Goal: Information Seeking & Learning: Learn about a topic

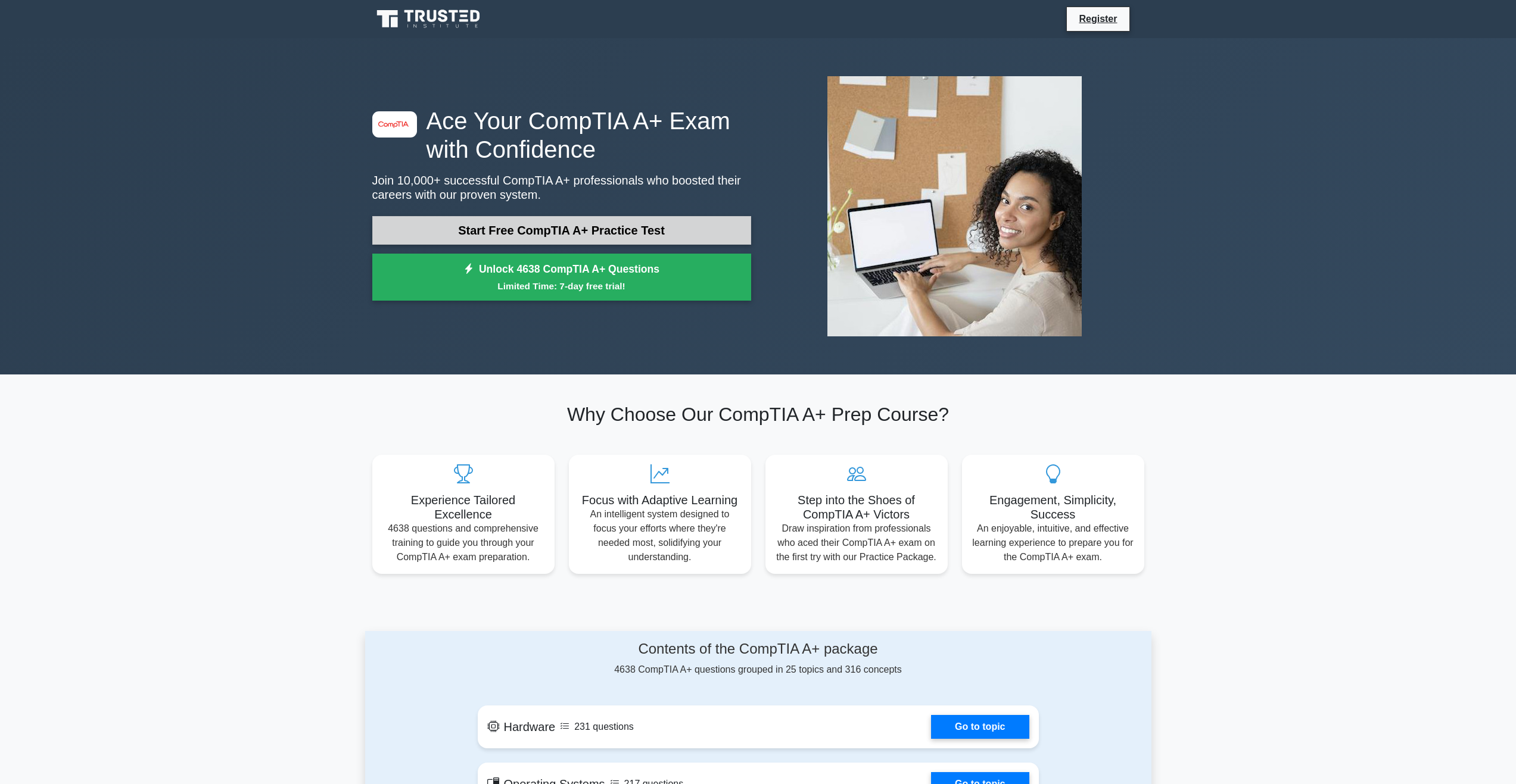
click at [565, 220] on link "Start Free CompTIA A+ Practice Test" at bounding box center [562, 230] width 379 height 29
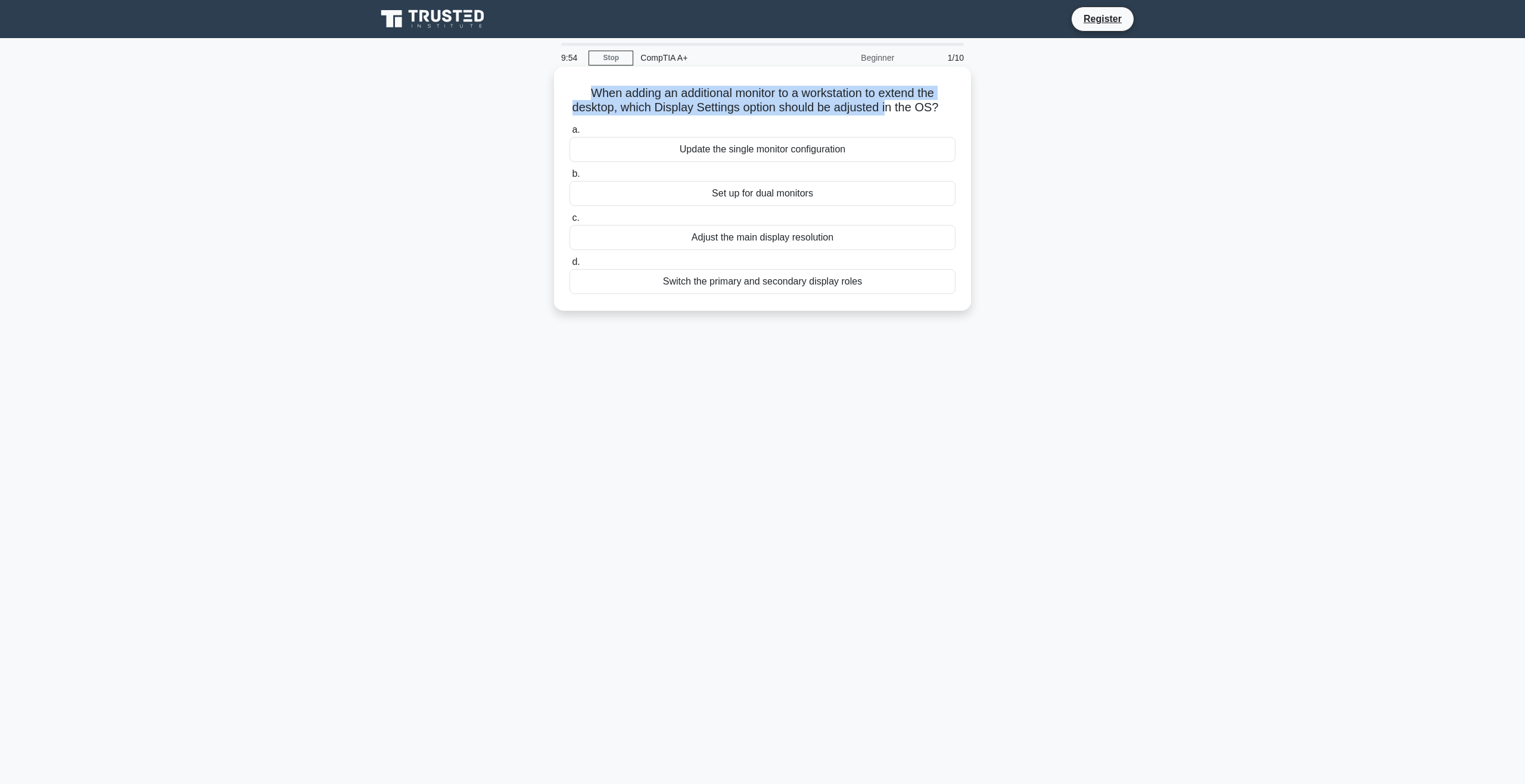
drag, startPoint x: 586, startPoint y: 91, endPoint x: 920, endPoint y: 114, distance: 334.8
click at [901, 113] on h5 "When adding an additional monitor to a workstation to extend the desktop, which…" at bounding box center [762, 101] width 389 height 30
click at [929, 115] on h5 "When adding an additional monitor to a workstation to extend the desktop, which…" at bounding box center [762, 101] width 389 height 30
drag, startPoint x: 847, startPoint y: 110, endPoint x: 826, endPoint y: 110, distance: 21.0
click at [826, 110] on h5 "When adding an additional monitor to a workstation to extend the desktop, which…" at bounding box center [762, 101] width 389 height 30
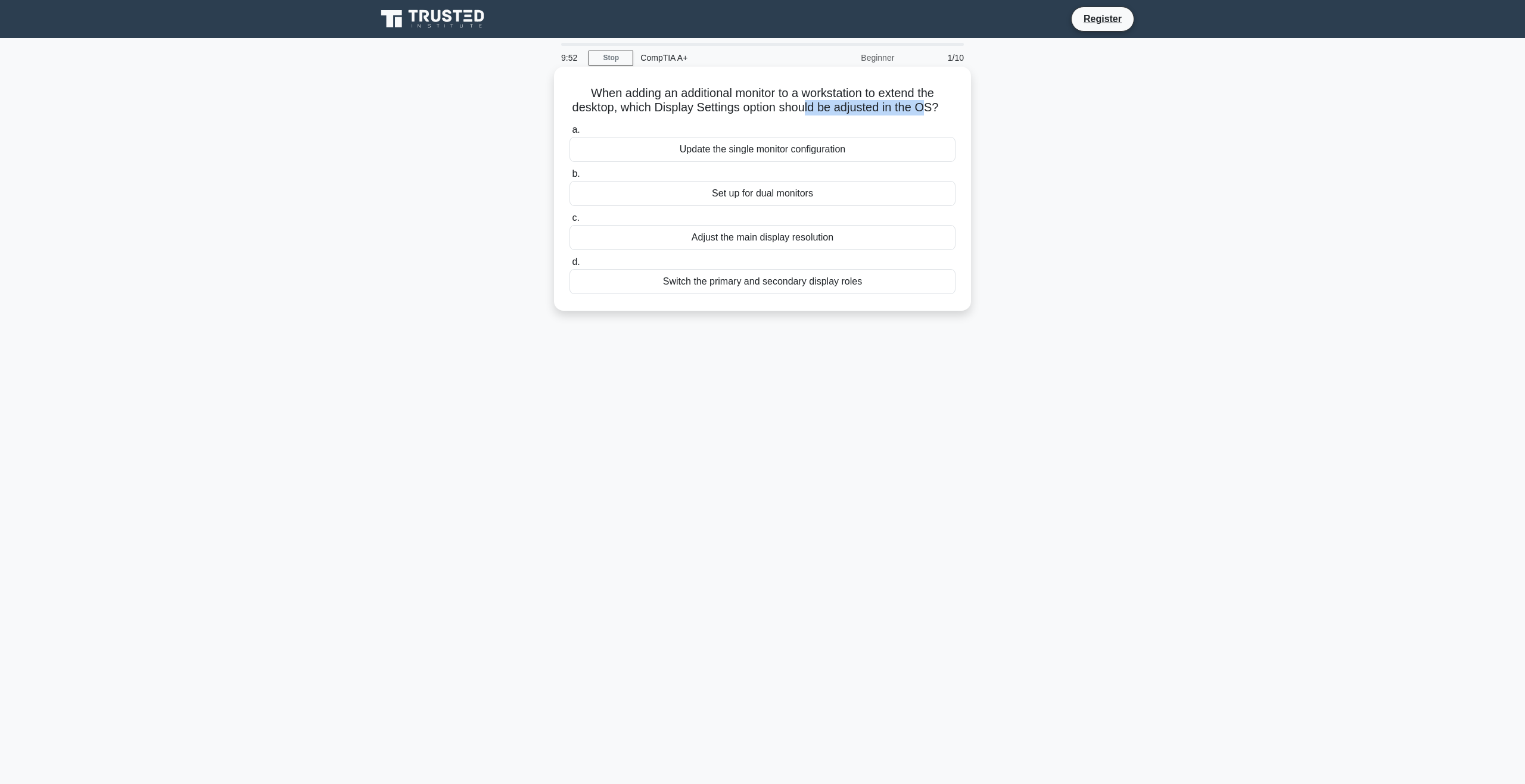
drag, startPoint x: 813, startPoint y: 110, endPoint x: 937, endPoint y: 103, distance: 124.2
click at [937, 103] on h5 "When adding an additional monitor to a workstation to extend the desktop, which…" at bounding box center [762, 101] width 389 height 30
click at [799, 107] on h5 "When adding an additional monitor to a workstation to extend the desktop, which…" at bounding box center [762, 101] width 389 height 30
click at [733, 294] on div "Switch the primary and secondary display roles" at bounding box center [762, 281] width 386 height 25
click at [570, 266] on input "d. Switch the primary and secondary display roles" at bounding box center [570, 263] width 0 height 8
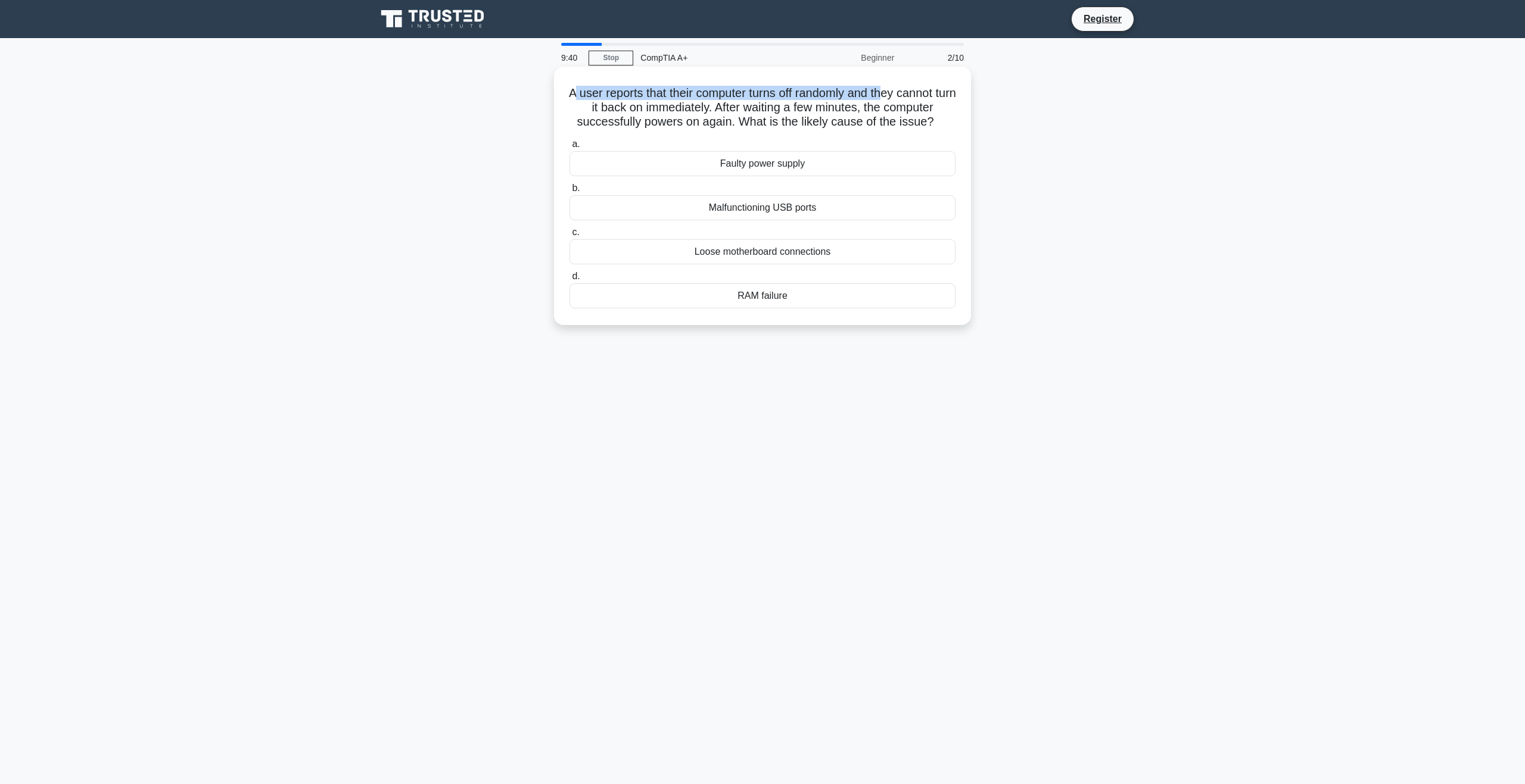
drag, startPoint x: 577, startPoint y: 88, endPoint x: 898, endPoint y: 86, distance: 321.0
click at [898, 86] on h5 "A user reports that their computer turns off randomly and they cannot turn it b…" at bounding box center [762, 108] width 389 height 44
click at [701, 90] on h5 "A user reports that their computer turns off randomly and they cannot turn it b…" at bounding box center [762, 108] width 389 height 44
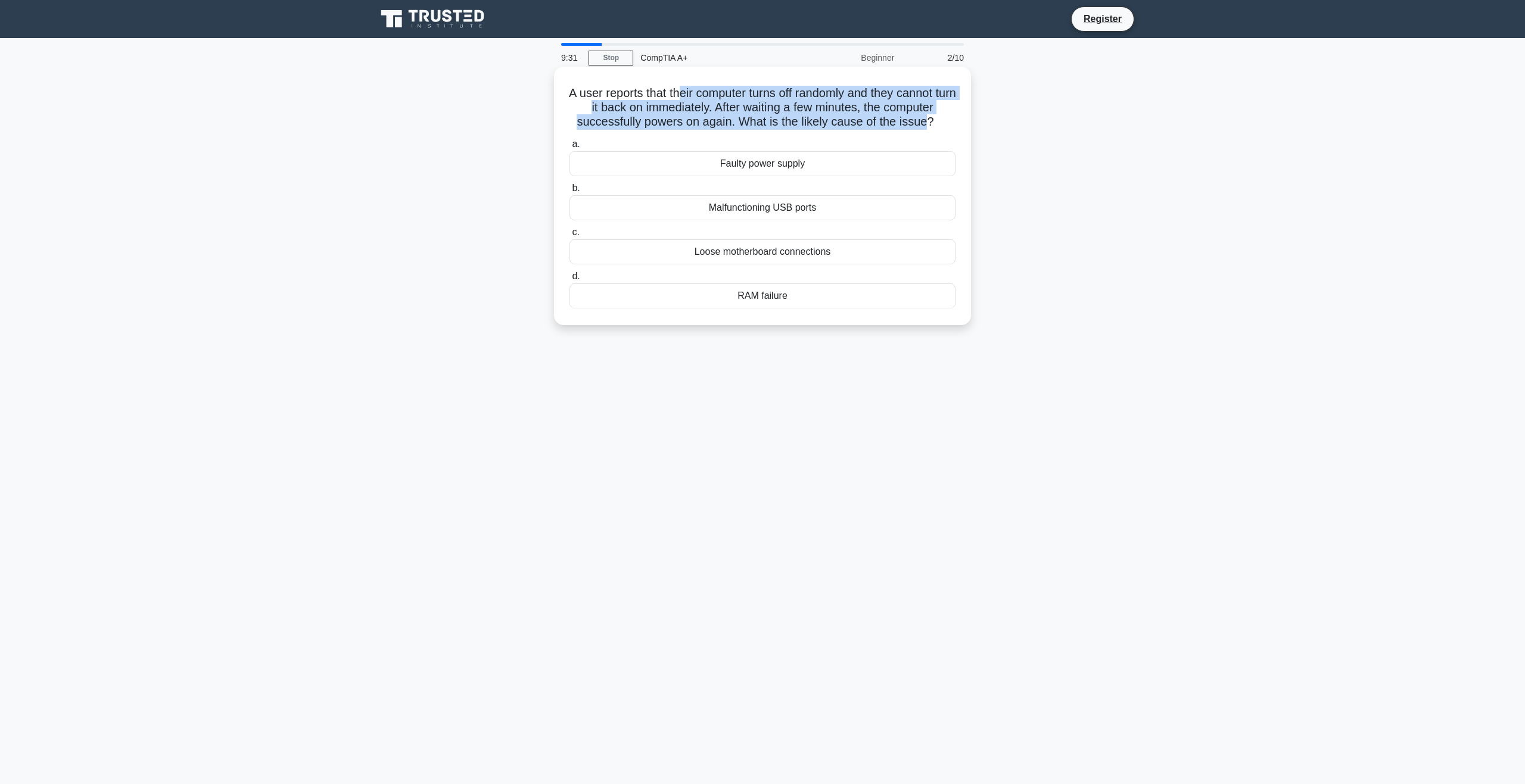
drag, startPoint x: 691, startPoint y: 95, endPoint x: 928, endPoint y: 115, distance: 237.8
click at [928, 115] on h5 "A user reports that their computer turns off randomly and they cannot turn it b…" at bounding box center [762, 108] width 389 height 44
click at [695, 112] on h5 "A user reports that their computer turns off randomly and they cannot turn it b…" at bounding box center [762, 108] width 389 height 44
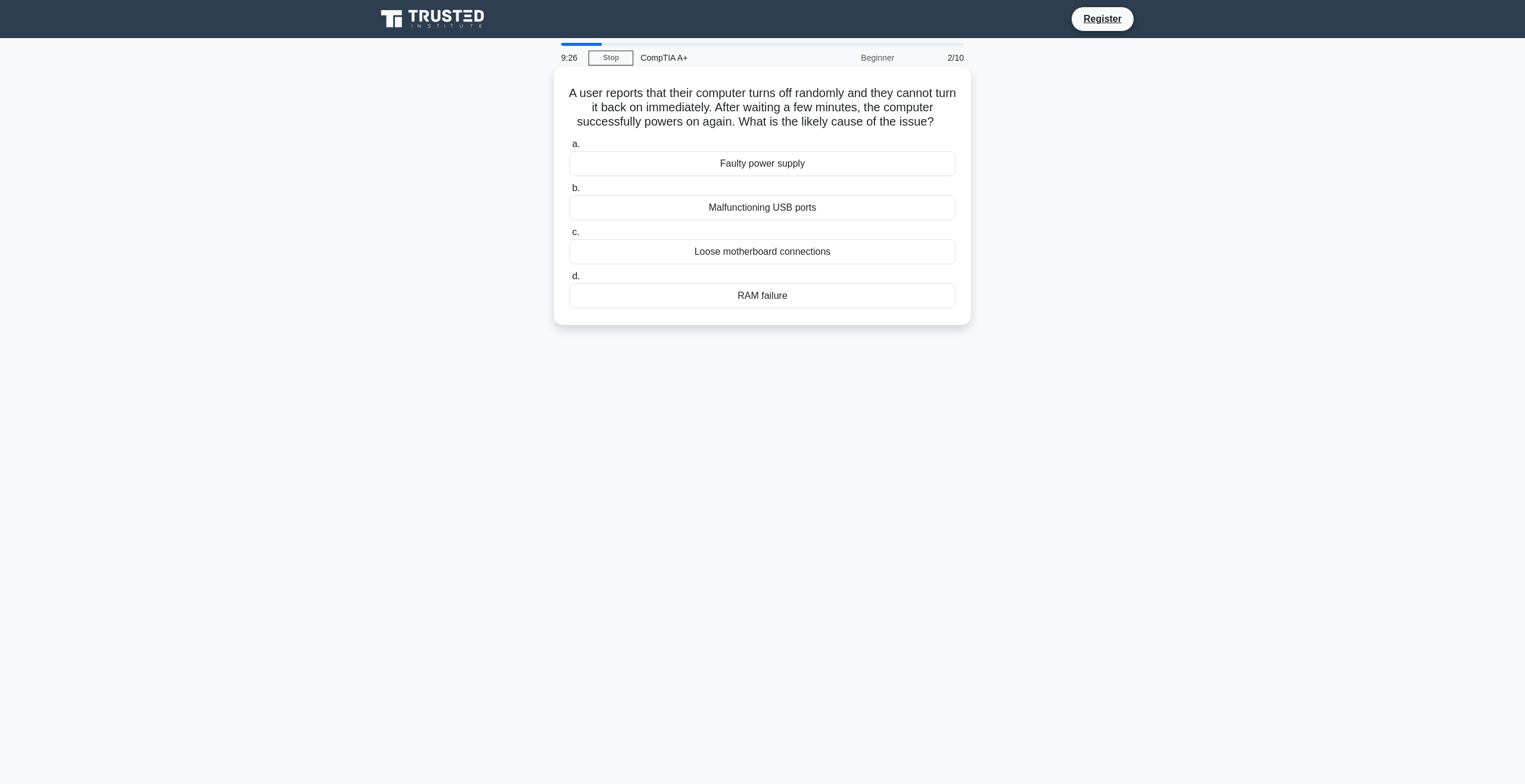
click at [787, 156] on div "Faulty power supply" at bounding box center [762, 163] width 386 height 25
click at [570, 148] on input "a. Faulty power supply" at bounding box center [570, 145] width 0 height 8
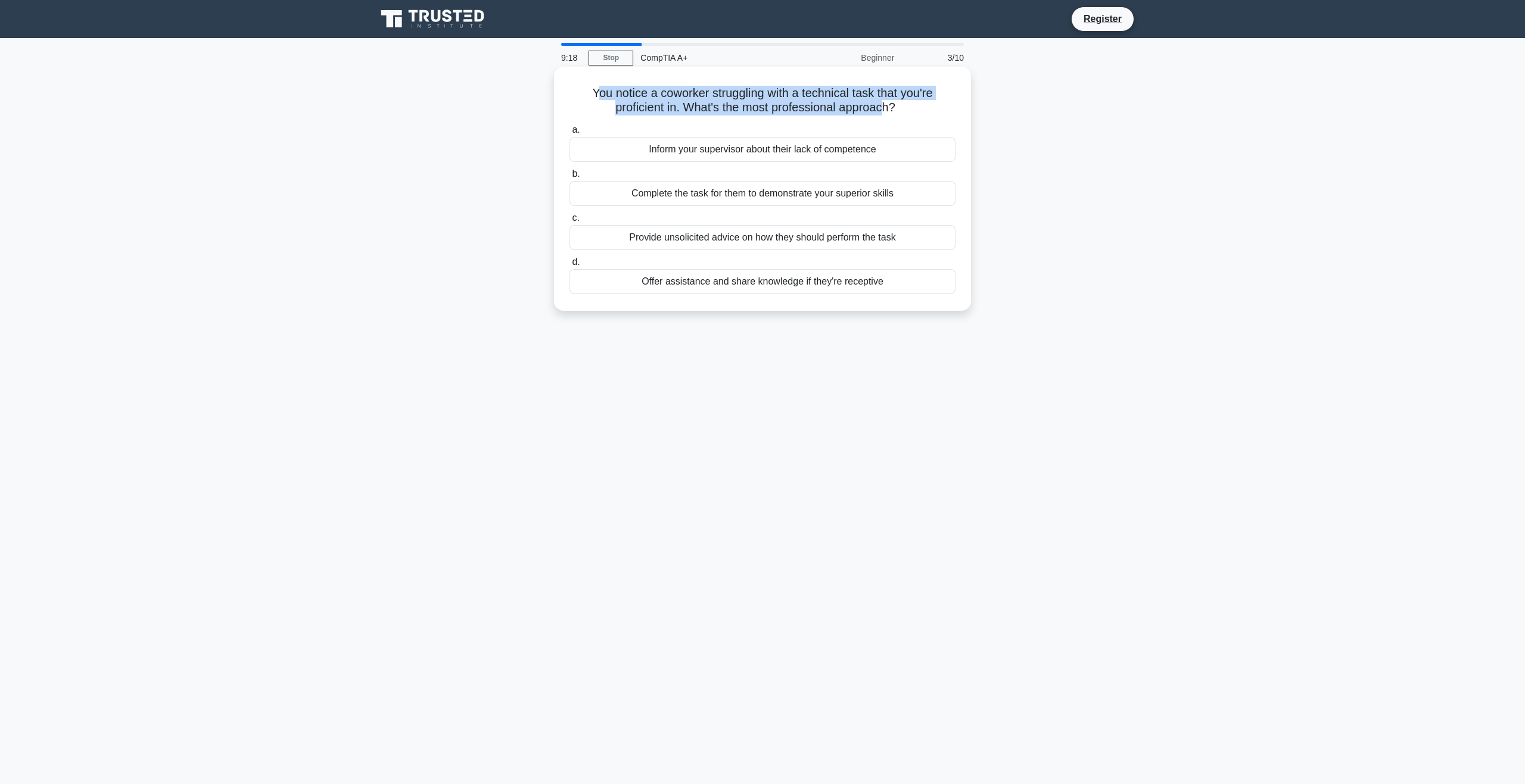
drag, startPoint x: 590, startPoint y: 95, endPoint x: 854, endPoint y: 95, distance: 264.0
click at [889, 103] on h5 "You notice a coworker struggling with a technical task that you're proficient i…" at bounding box center [762, 101] width 389 height 30
click at [854, 94] on h5 "You notice a coworker struggling with a technical task that you're proficient i…" at bounding box center [762, 101] width 389 height 30
click at [656, 99] on h5 "You notice a coworker struggling with a technical task that you're proficient i…" at bounding box center [762, 101] width 389 height 30
click at [800, 285] on div "Offer assistance and share knowledge if they're receptive" at bounding box center [762, 281] width 386 height 25
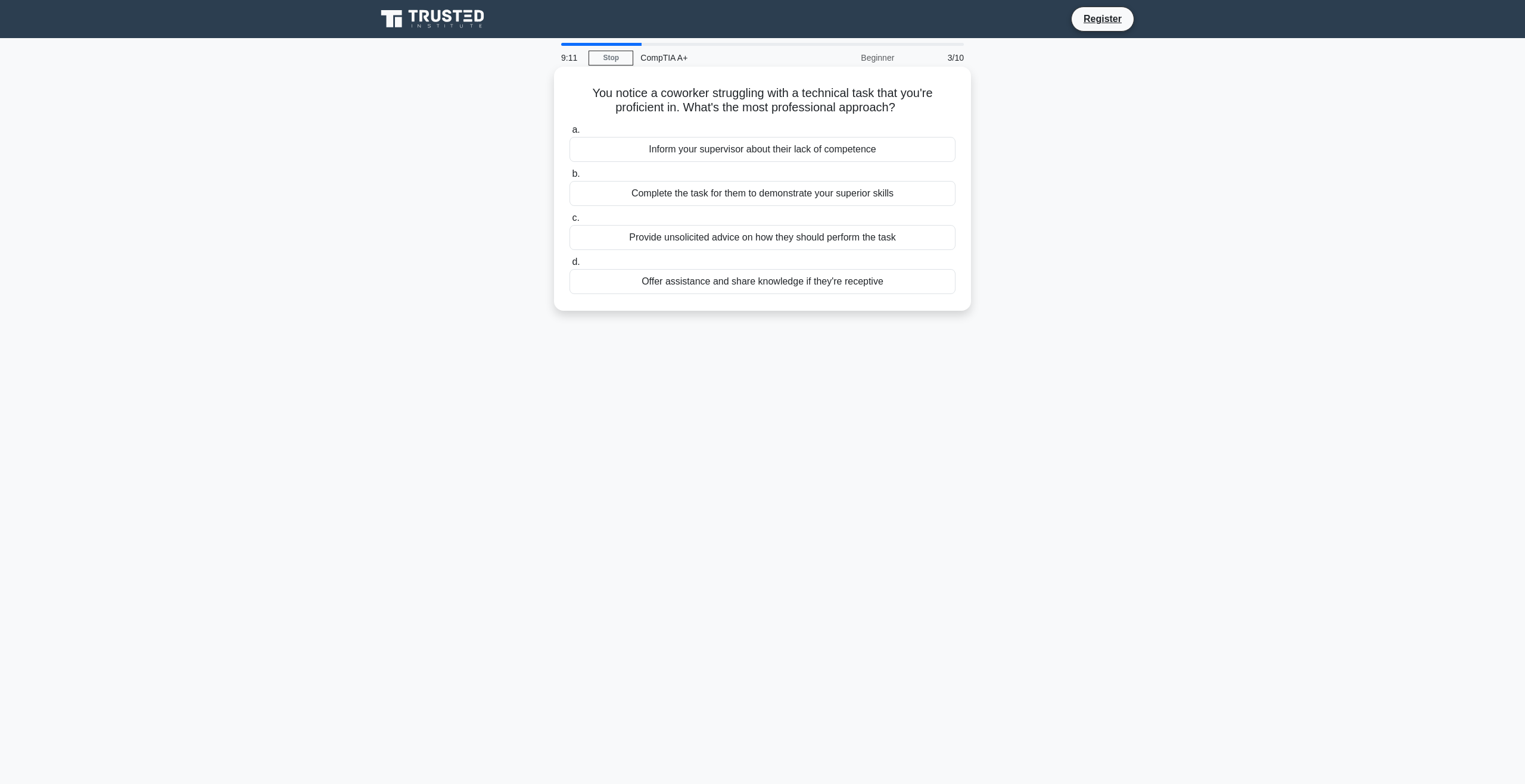
click at [570, 266] on input "d. Offer assistance and share knowledge if they're receptive" at bounding box center [570, 263] width 0 height 8
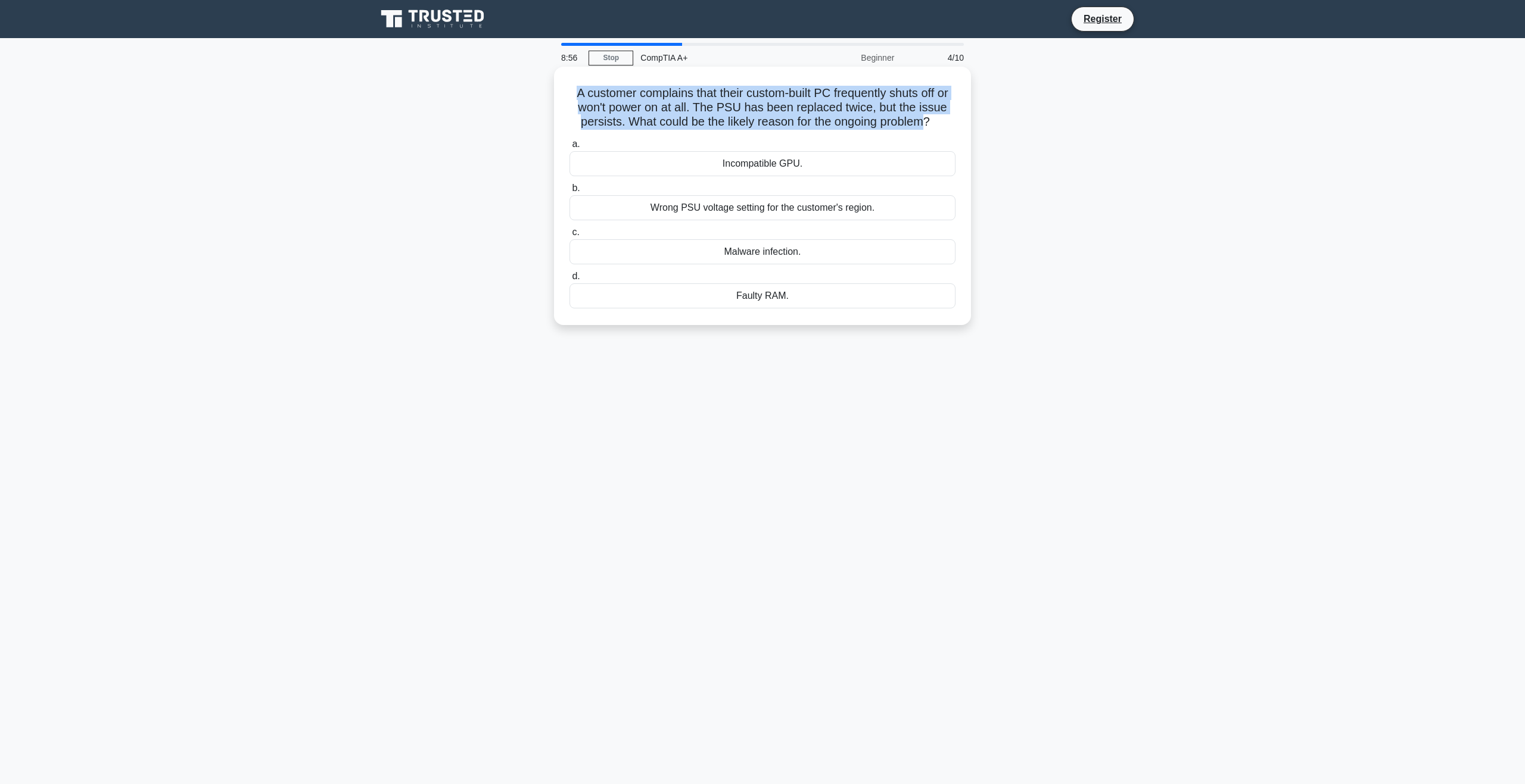
drag, startPoint x: 566, startPoint y: 97, endPoint x: 930, endPoint y: 121, distance: 364.8
click at [930, 121] on div "A customer complains that their custom-built PC frequently shuts off or won't p…" at bounding box center [762, 196] width 407 height 249
click at [930, 121] on h5 "A customer complains that their custom-built PC frequently shuts off or won't p…" at bounding box center [762, 108] width 389 height 44
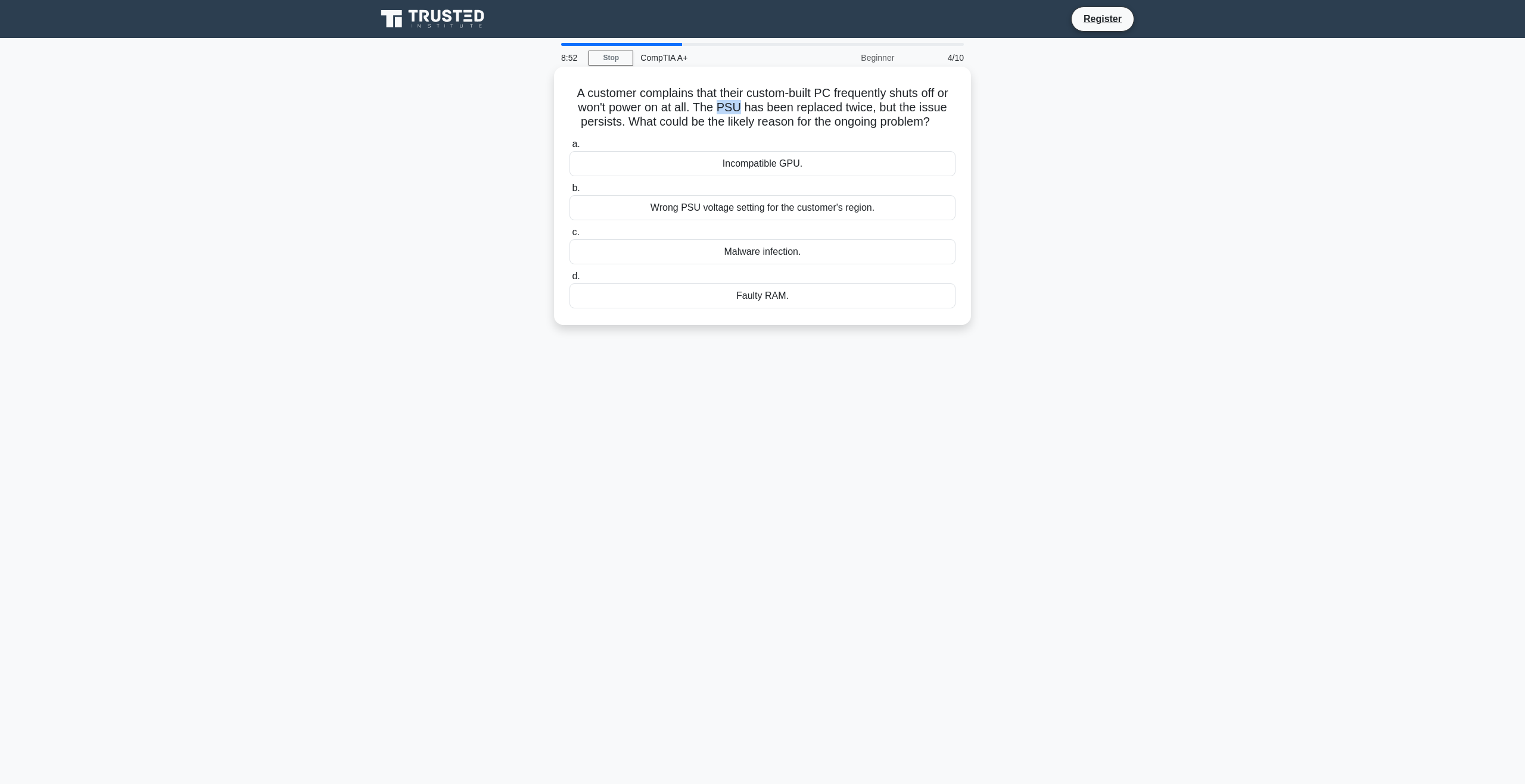
drag, startPoint x: 721, startPoint y: 106, endPoint x: 739, endPoint y: 106, distance: 18.0
click at [739, 106] on h5 "A customer complains that their custom-built PC frequently shuts off or won't p…" at bounding box center [762, 108] width 389 height 44
drag, startPoint x: 886, startPoint y: 106, endPoint x: 932, endPoint y: 110, distance: 46.2
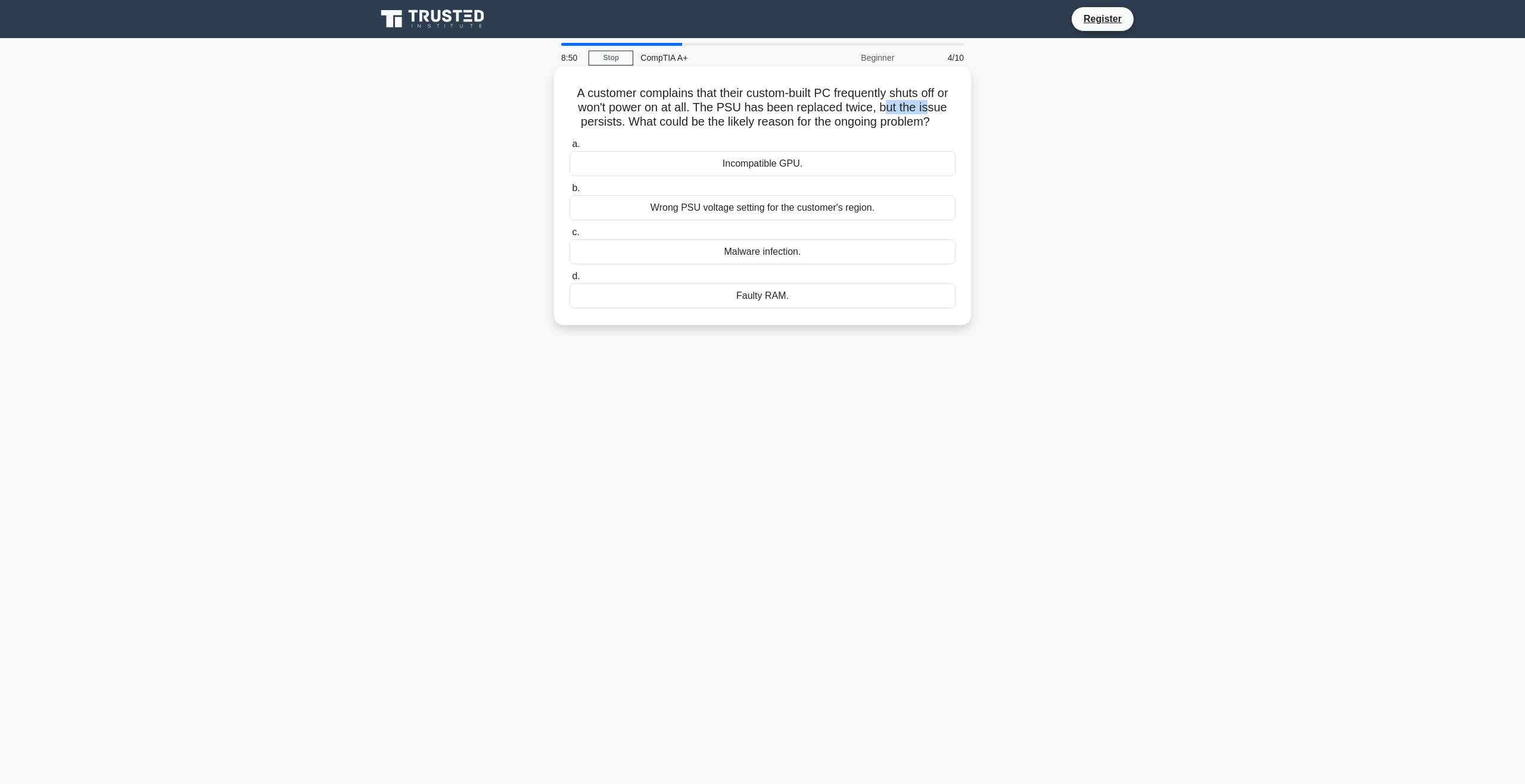
click at [932, 110] on h5 "A customer complains that their custom-built PC frequently shuts off or won't p…" at bounding box center [762, 108] width 389 height 44
click at [787, 117] on h5 "A customer complains that their custom-built PC frequently shuts off or won't p…" at bounding box center [762, 108] width 389 height 44
click at [752, 220] on div "Wrong PSU voltage setting for the customer's region." at bounding box center [762, 208] width 386 height 25
click at [749, 245] on div "Malware infection." at bounding box center [762, 252] width 386 height 25
click at [570, 237] on input "c. Malware infection." at bounding box center [570, 233] width 0 height 8
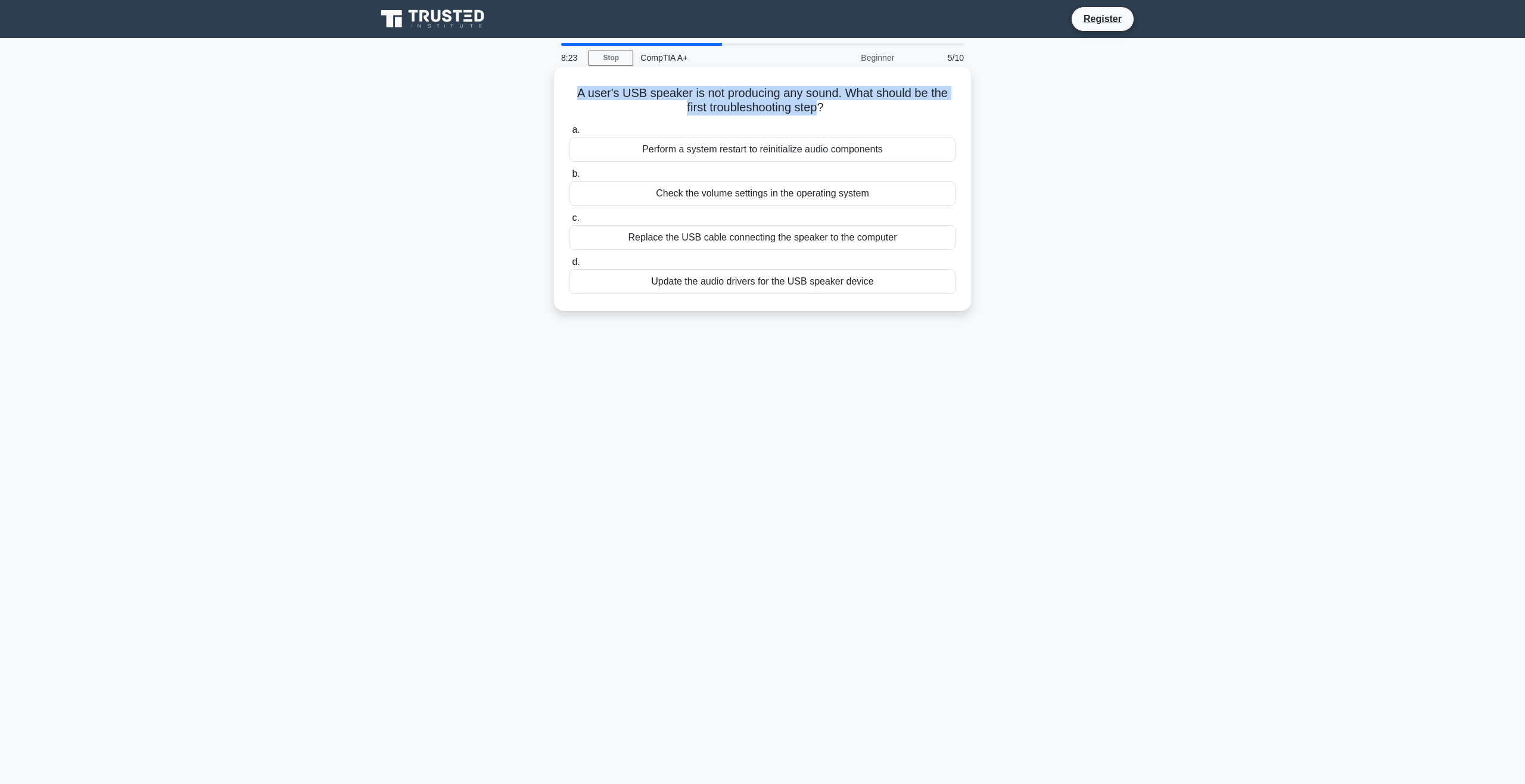
drag, startPoint x: 586, startPoint y: 92, endPoint x: 823, endPoint y: 109, distance: 237.6
click at [821, 109] on h5 "A user's USB speaker is not producing any sound. What should be the first troub…" at bounding box center [762, 101] width 389 height 30
click at [838, 109] on icon ".spinner_0XTQ{transform-origin:center;animation:spinner_y6GP .75s linear infini…" at bounding box center [831, 108] width 14 height 14
click at [867, 192] on div "Check the volume settings in the operating system" at bounding box center [762, 193] width 386 height 25
click at [570, 178] on input "b. Check the volume settings in the operating system" at bounding box center [570, 174] width 0 height 8
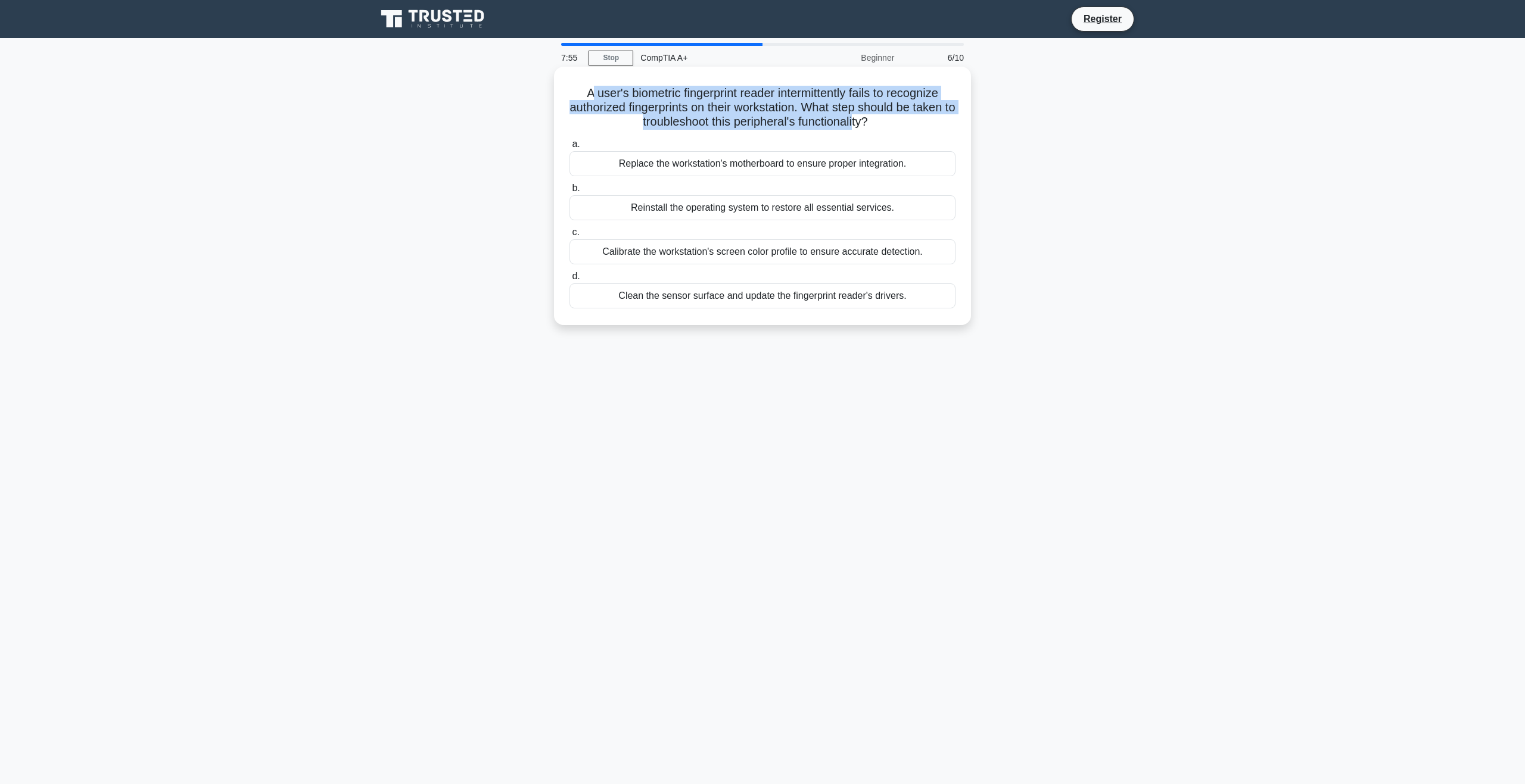
drag, startPoint x: 582, startPoint y: 97, endPoint x: 884, endPoint y: 119, distance: 302.8
click at [864, 120] on h5 "A user's biometric fingerprint reader intermittently fails to recognize authori…" at bounding box center [762, 108] width 389 height 44
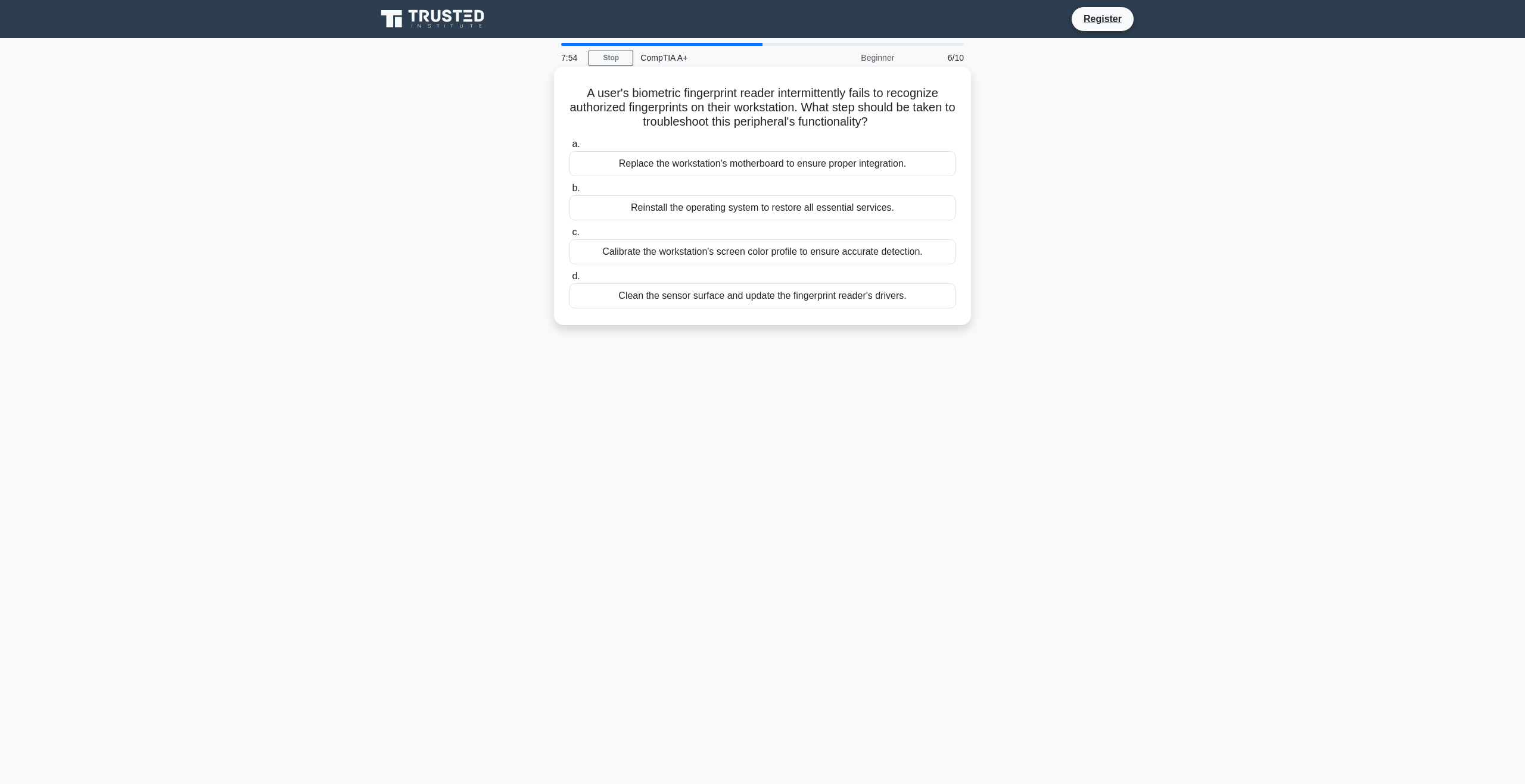
drag, startPoint x: 891, startPoint y: 119, endPoint x: 858, endPoint y: 119, distance: 33.0
click at [882, 119] on icon ".spinner_0XTQ{transform-origin:center;animation:spinner_y6GP .75s linear infini…" at bounding box center [875, 123] width 14 height 14
drag, startPoint x: 790, startPoint y: 299, endPoint x: 864, endPoint y: 299, distance: 74.0
click at [792, 300] on div "Clean the sensor surface and update the fingerprint reader's drivers." at bounding box center [762, 296] width 386 height 25
click at [884, 302] on div "Clean the sensor surface and update the fingerprint reader's drivers." at bounding box center [762, 296] width 386 height 25
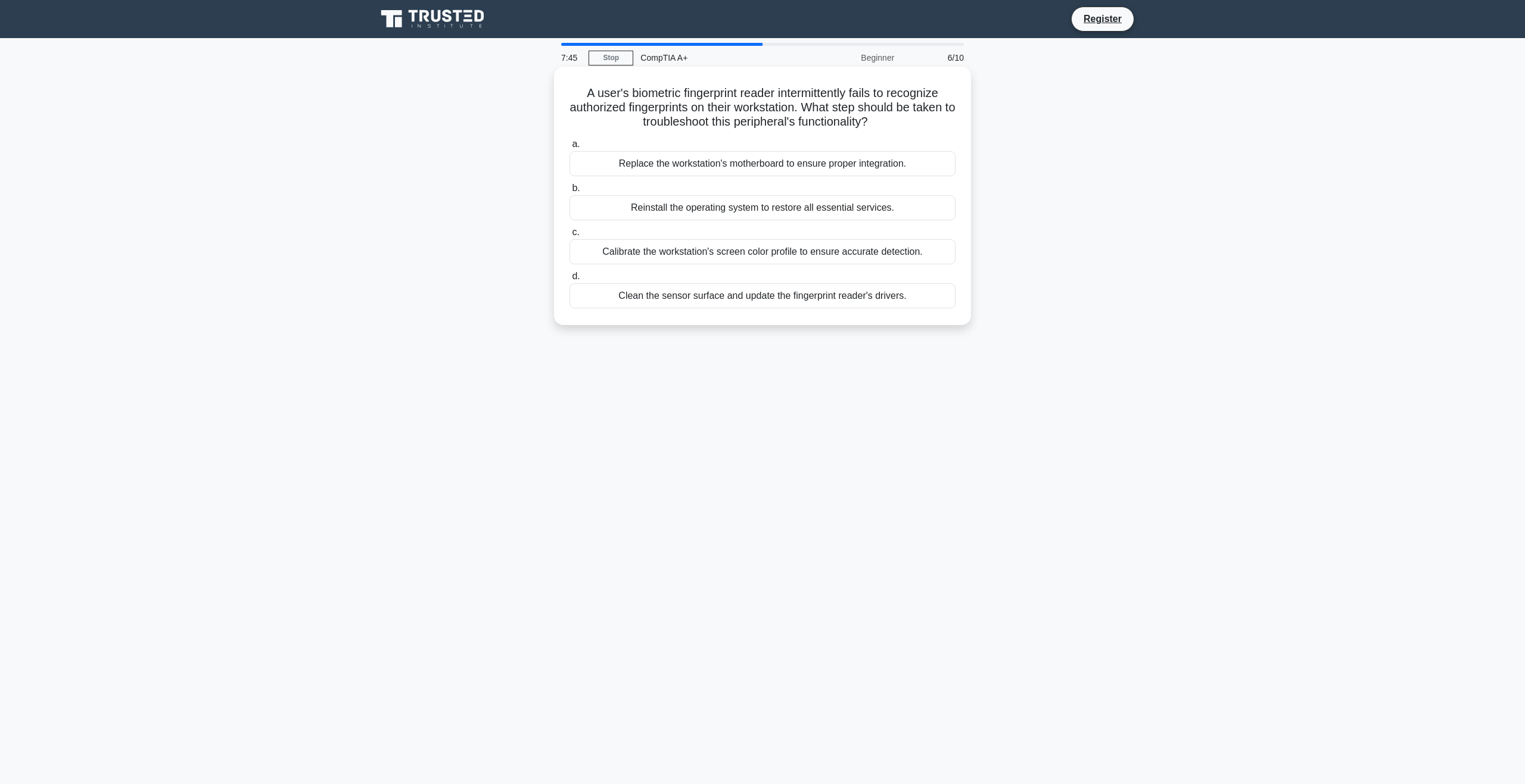
click at [570, 280] on input "d. Clean the sensor surface and update the fingerprint reader's drivers." at bounding box center [570, 277] width 0 height 8
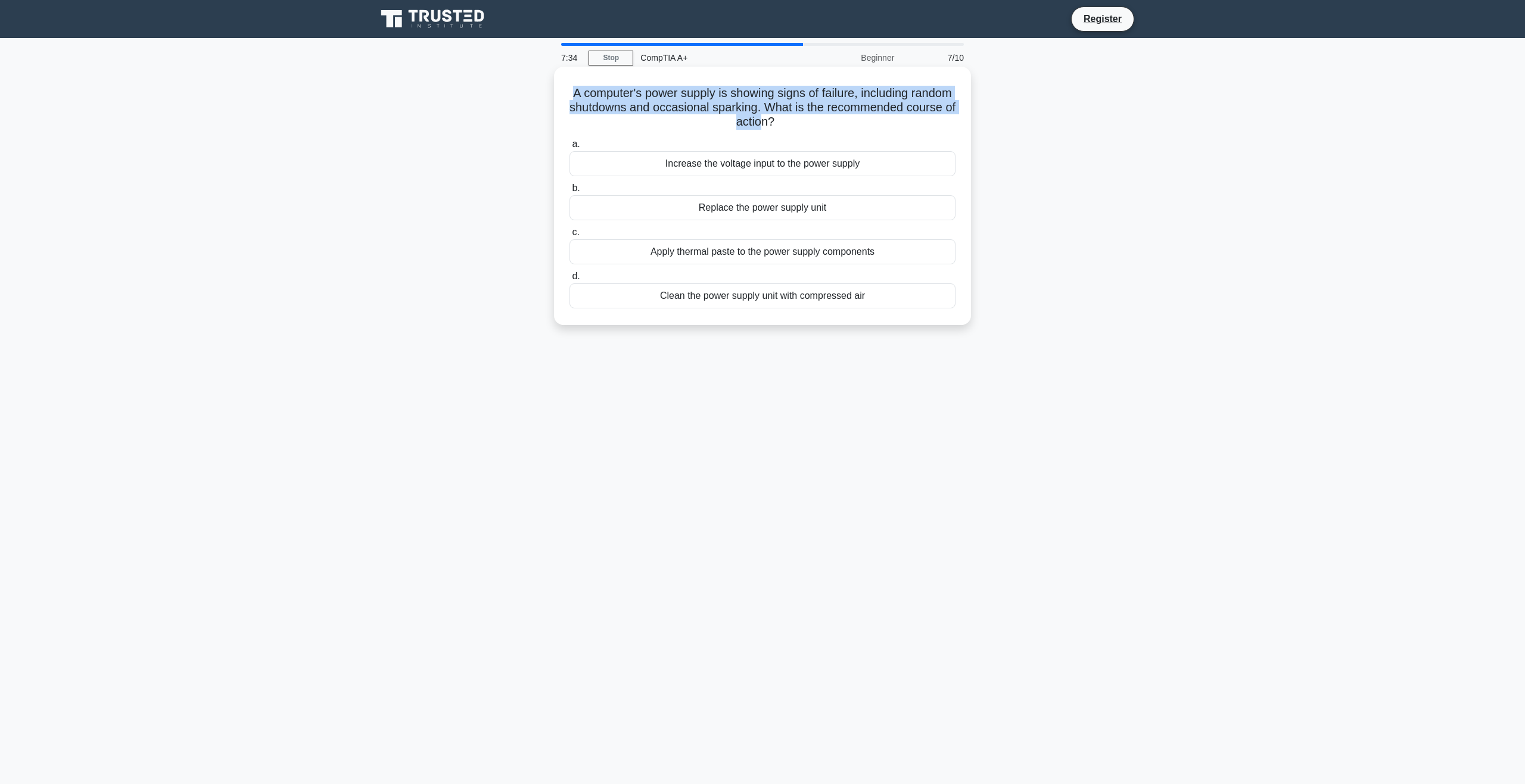
drag, startPoint x: 590, startPoint y: 95, endPoint x: 789, endPoint y: 125, distance: 201.2
click at [789, 125] on h5 "A computer's power supply is showing signs of failure, including random shutdow…" at bounding box center [762, 108] width 389 height 44
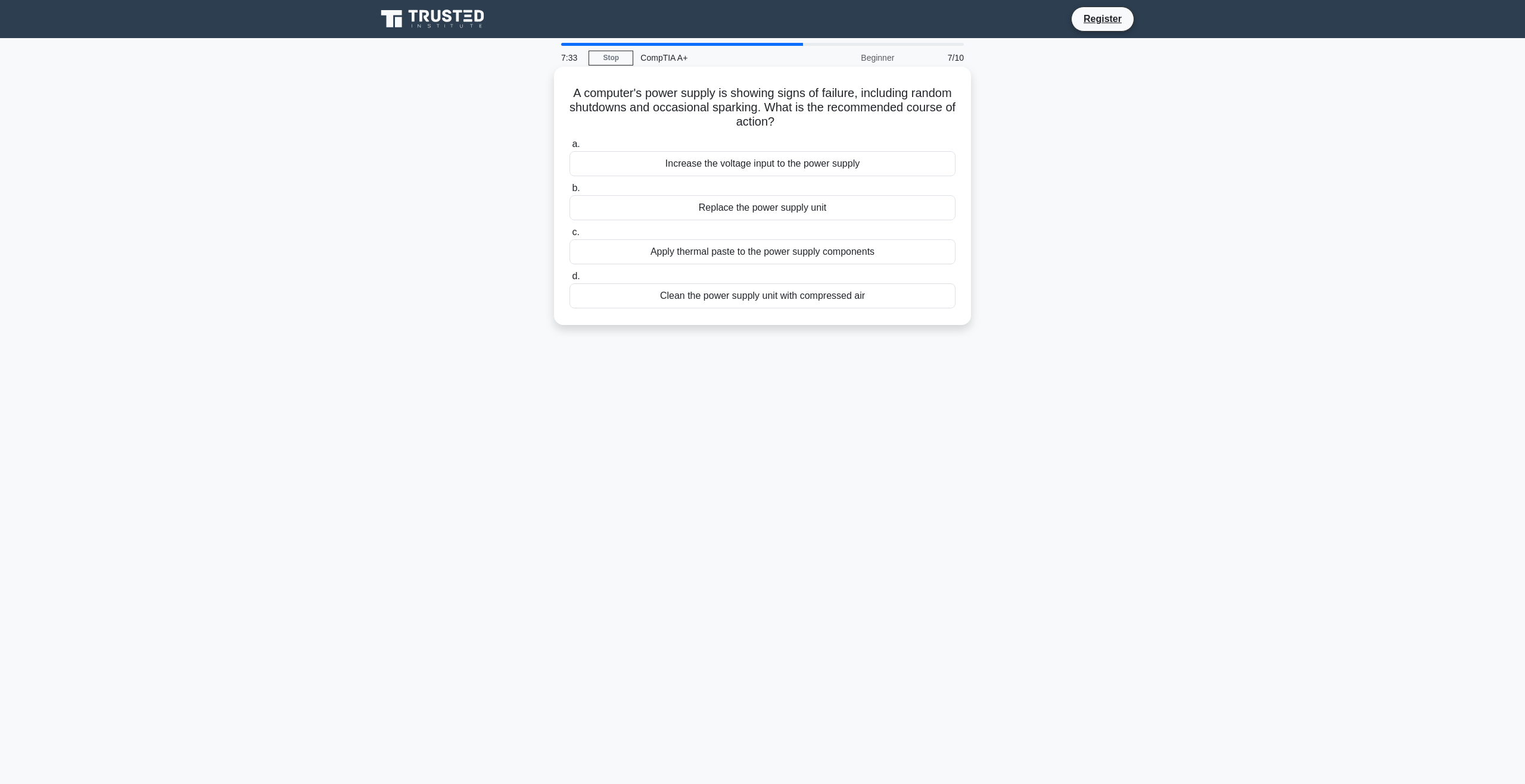
click at [826, 124] on h5 "A computer's power supply is showing signs of failure, including random shutdow…" at bounding box center [762, 108] width 389 height 44
drag, startPoint x: 698, startPoint y: 103, endPoint x: 789, endPoint y: 108, distance: 91.1
click at [804, 99] on h5 "A computer's power supply is showing signs of failure, including random shutdow…" at bounding box center [762, 108] width 389 height 44
click at [783, 110] on h5 "A computer's power supply is showing signs of failure, including random shutdow…" at bounding box center [762, 108] width 389 height 44
drag, startPoint x: 677, startPoint y: 117, endPoint x: 788, endPoint y: 115, distance: 111.0
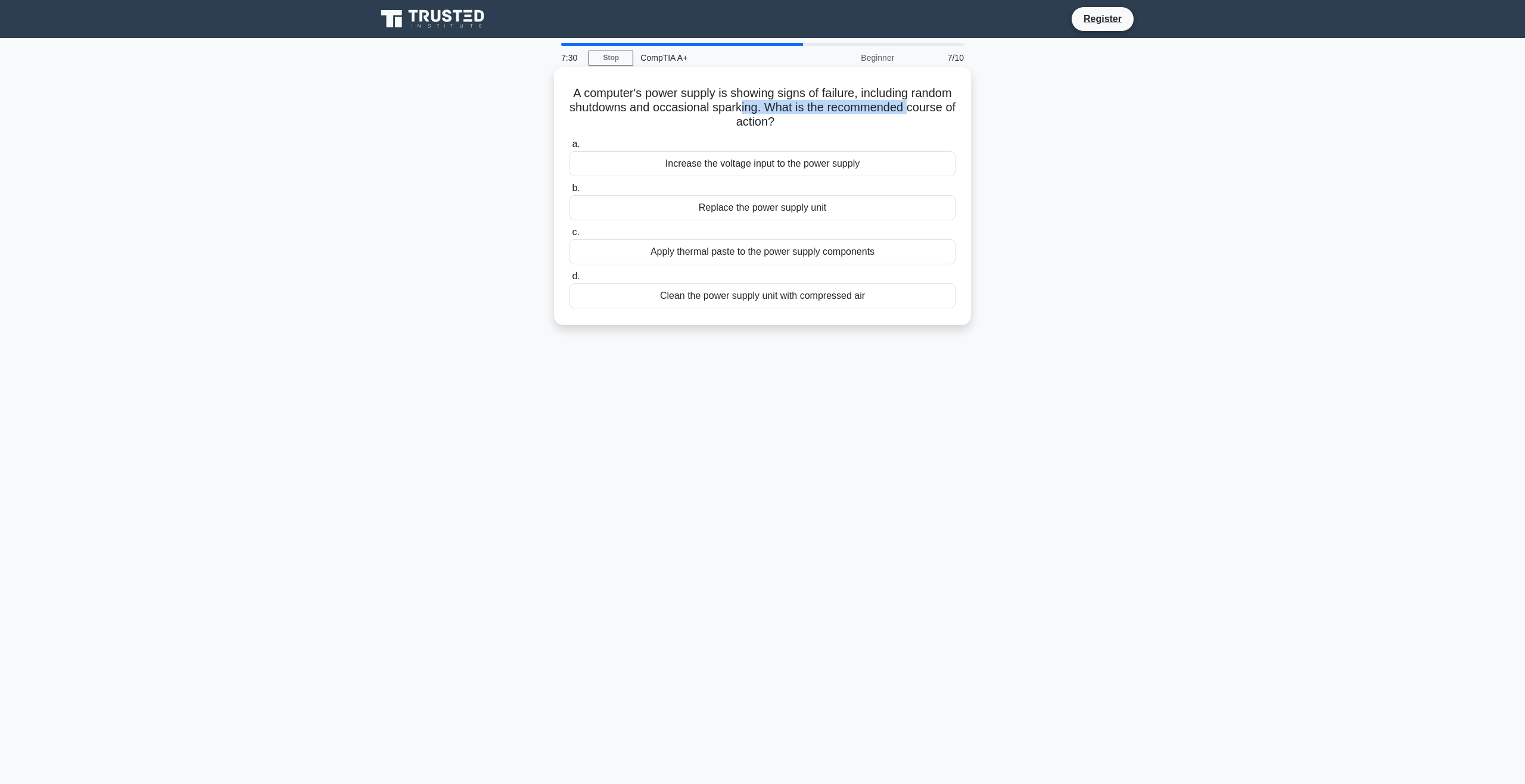
click at [788, 115] on h5 "A computer's power supply is showing signs of failure, including random shutdow…" at bounding box center [762, 108] width 389 height 44
click at [743, 129] on h5 "A computer's power supply is showing signs of failure, including random shutdow…" at bounding box center [762, 108] width 389 height 44
click at [762, 207] on div "Replace the power supply unit" at bounding box center [762, 208] width 386 height 25
click at [570, 193] on input "b. Replace the power supply unit" at bounding box center [570, 189] width 0 height 8
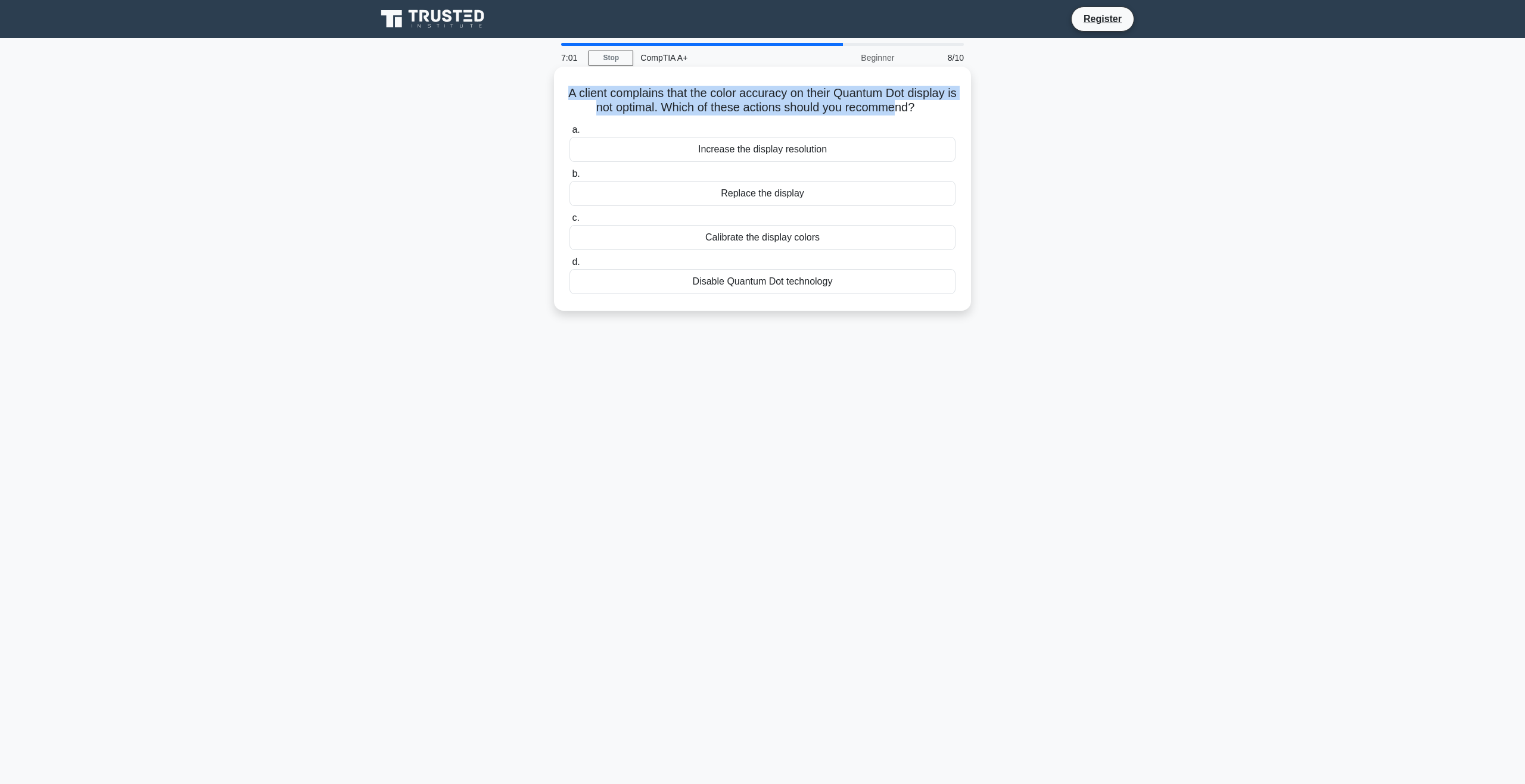
drag, startPoint x: 589, startPoint y: 93, endPoint x: 935, endPoint y: 102, distance: 346.1
click at [931, 101] on h5 "A client complains that the color accuracy on their Quantum Dot display is not …" at bounding box center [762, 101] width 389 height 30
click at [936, 102] on h5 "A client complains that the color accuracy on their Quantum Dot display is not …" at bounding box center [762, 101] width 389 height 30
click at [810, 250] on div "Calibrate the display colors" at bounding box center [762, 237] width 386 height 25
click at [570, 222] on input "c. Calibrate the display colors" at bounding box center [570, 219] width 0 height 8
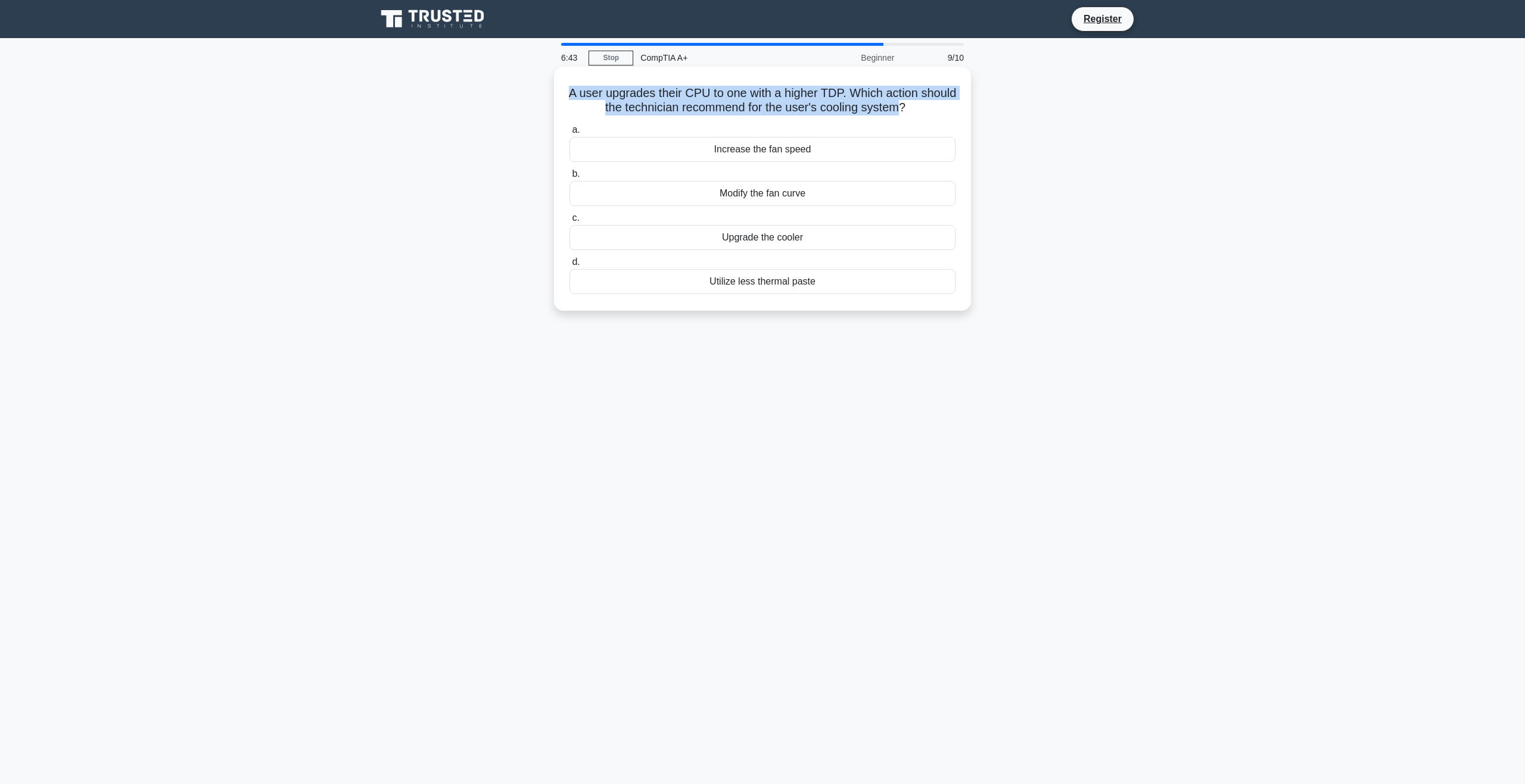
drag, startPoint x: 576, startPoint y: 97, endPoint x: 919, endPoint y: 109, distance: 343.2
click at [919, 109] on h5 "A user upgrades their CPU to one with a higher TDP. Which action should the tec…" at bounding box center [762, 101] width 389 height 30
drag, startPoint x: 794, startPoint y: 235, endPoint x: 623, endPoint y: 258, distance: 172.5
click at [789, 233] on div "Upgrade the cooler" at bounding box center [762, 237] width 386 height 25
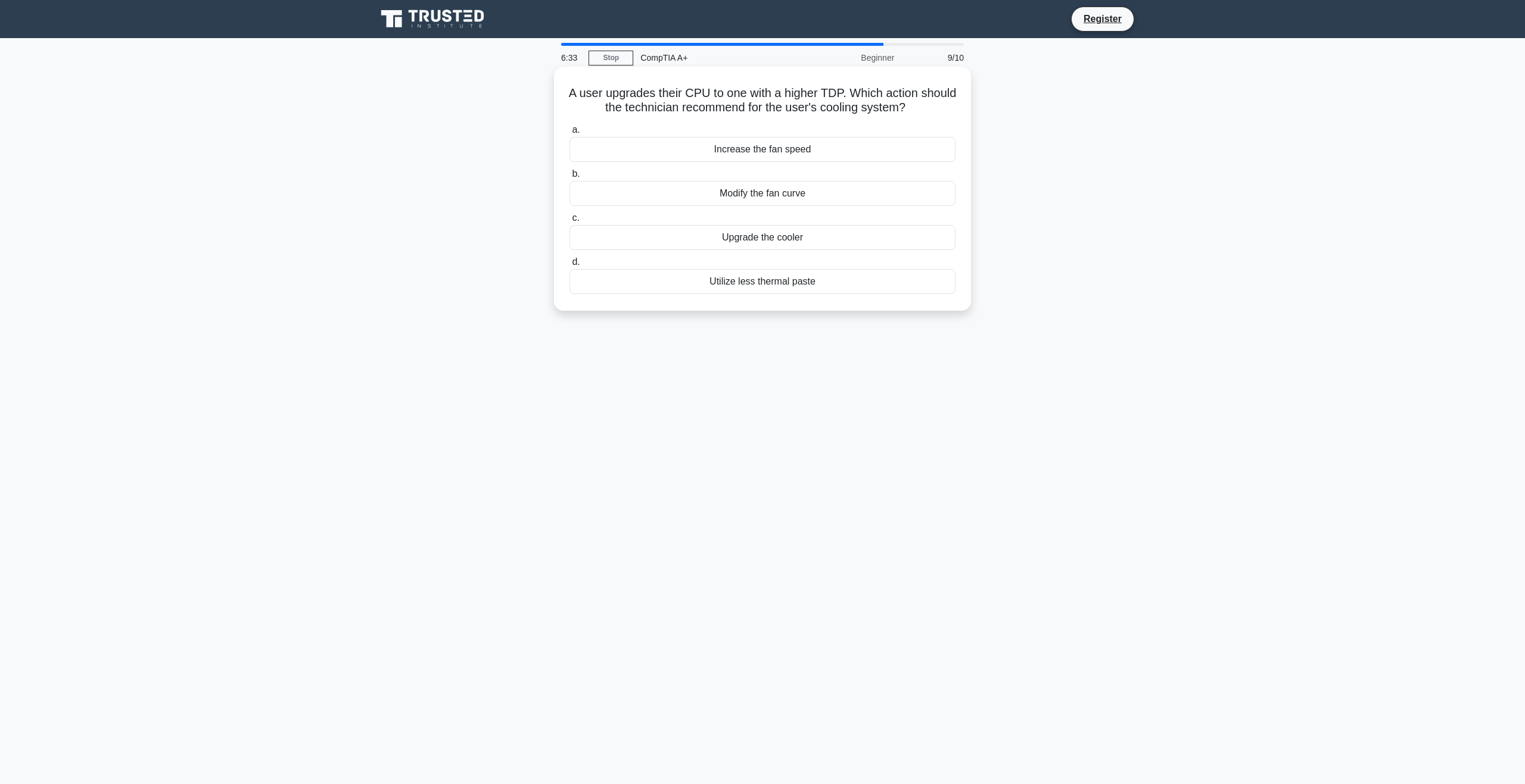
click at [685, 255] on div "a. Increase the fan speed b. Modify the fan curve c." at bounding box center [762, 208] width 400 height 176
click at [690, 245] on div "Upgrade the cooler" at bounding box center [762, 237] width 386 height 25
click at [570, 222] on input "c. Upgrade the cooler" at bounding box center [570, 219] width 0 height 8
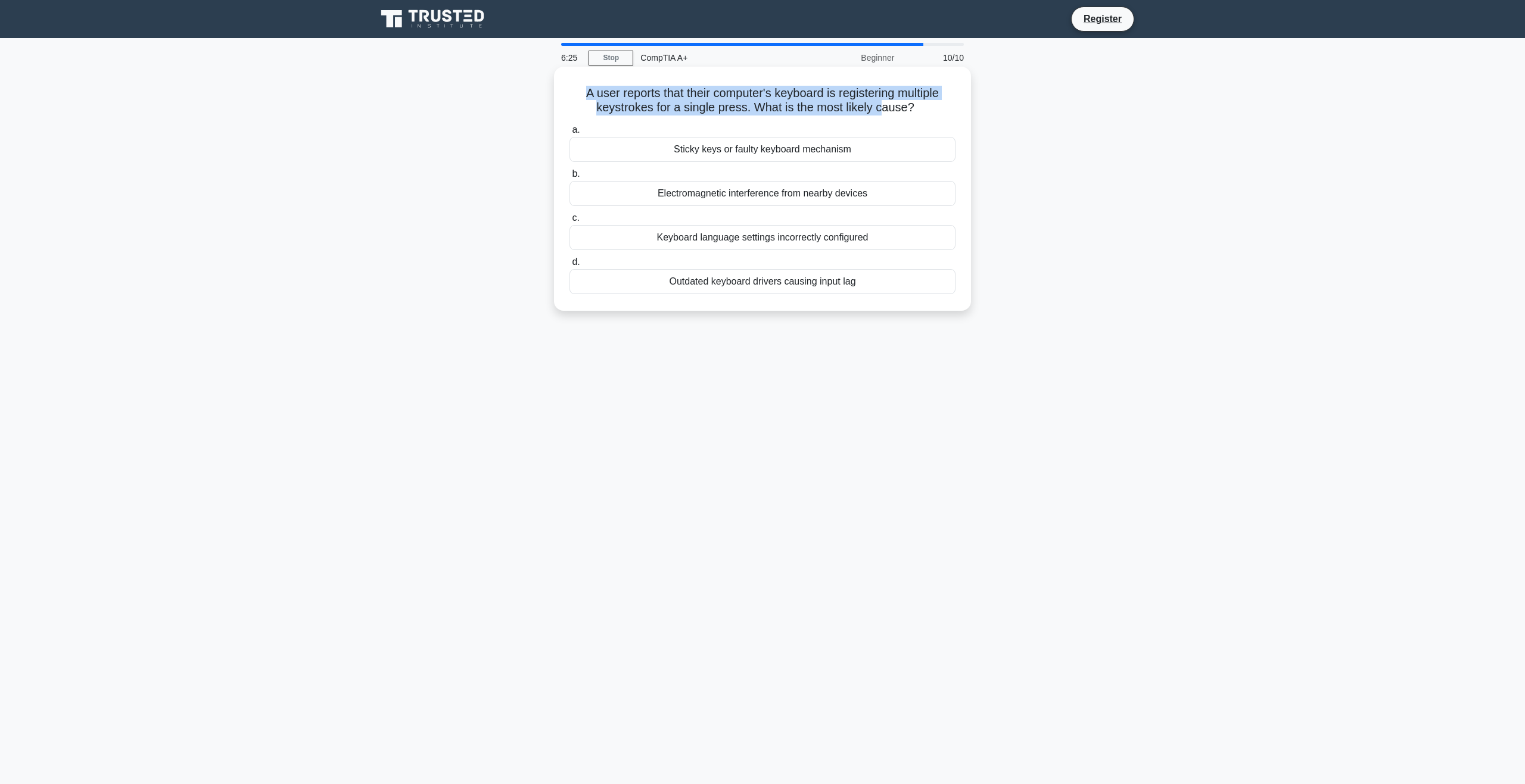
drag, startPoint x: 568, startPoint y: 97, endPoint x: 924, endPoint y: 117, distance: 356.6
click at [891, 115] on div "A user reports that their computer's keyboard is registering multiple keystroke…" at bounding box center [762, 189] width 407 height 235
click at [933, 118] on div "A user reports that their computer's keyboard is registering multiple keystroke…" at bounding box center [762, 189] width 407 height 235
click at [830, 147] on div "Sticky keys or faulty keyboard mechanism" at bounding box center [762, 149] width 386 height 25
click at [570, 134] on input "a. Sticky keys or faulty keyboard mechanism" at bounding box center [570, 130] width 0 height 8
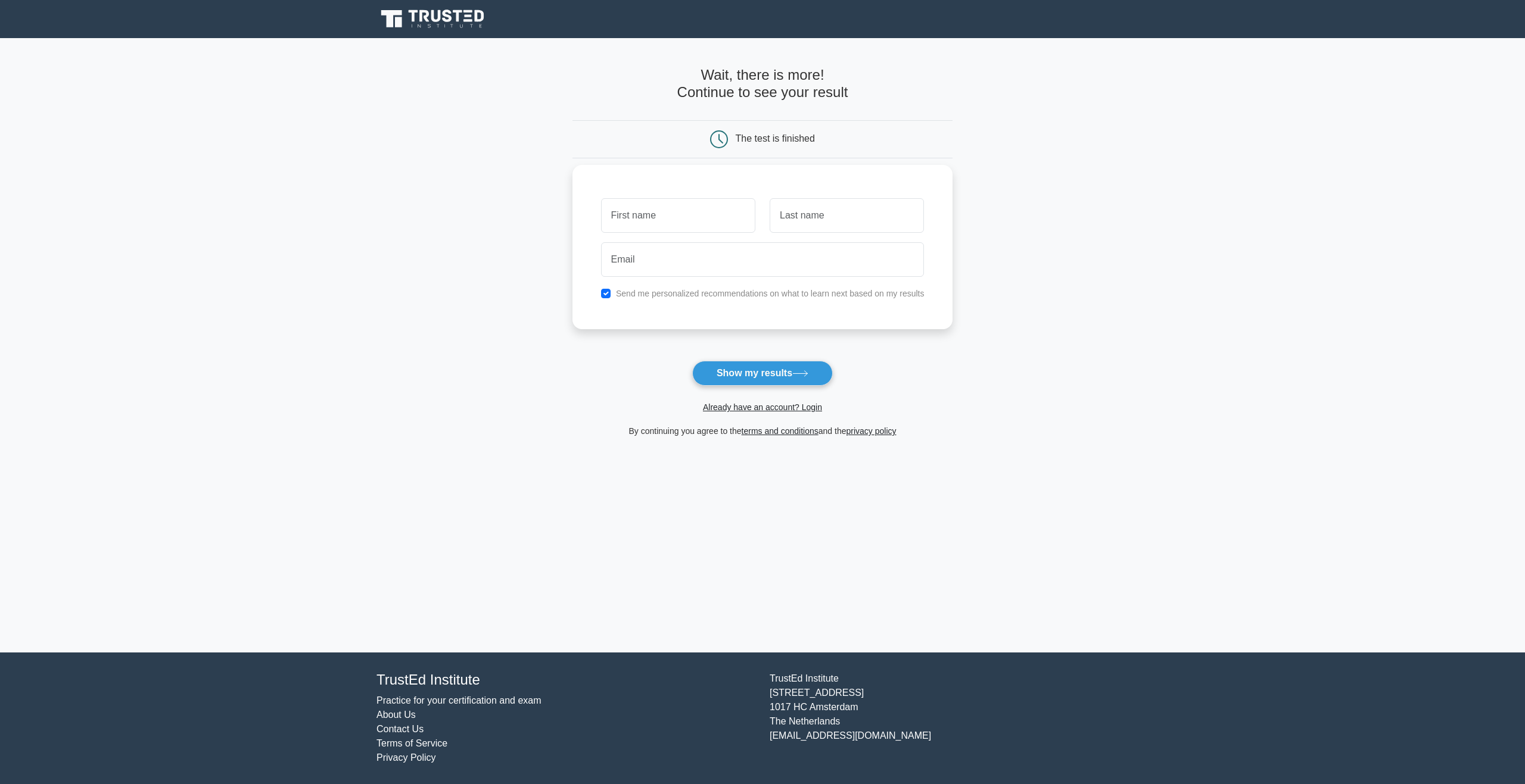
click at [689, 295] on label "Send me personalized recommendations on what to learn next based on my results" at bounding box center [770, 293] width 309 height 10
click at [603, 285] on div "Send me personalized recommendations on what to learn next based on my results" at bounding box center [762, 246] width 381 height 164
click at [603, 289] on input "checkbox" at bounding box center [605, 293] width 10 height 10
checkbox input "false"
click at [741, 365] on button "Show my results" at bounding box center [762, 373] width 141 height 25
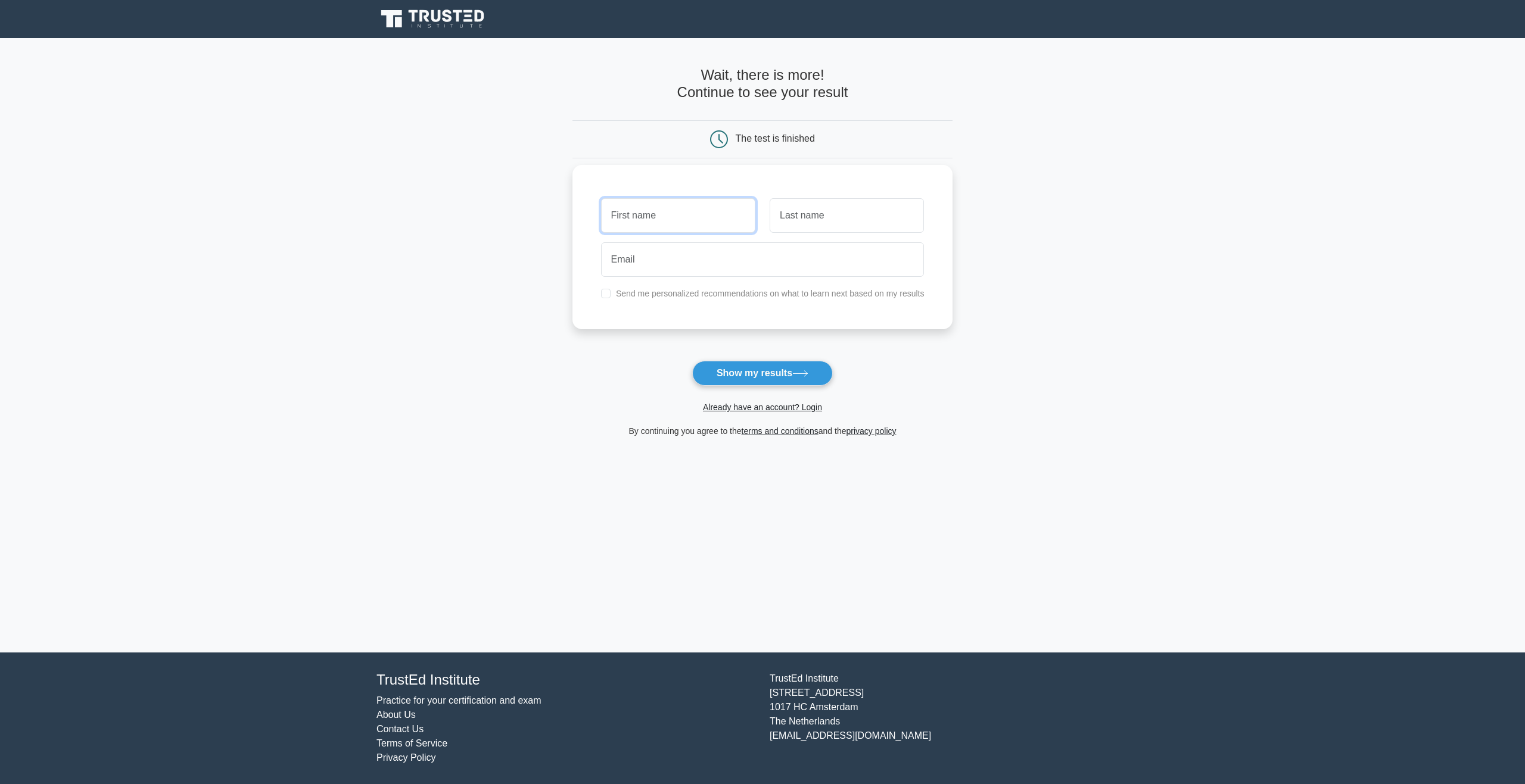
click at [672, 202] on input "text" at bounding box center [678, 215] width 154 height 34
type input "Emir"
click at [750, 377] on button "Show my results" at bounding box center [762, 373] width 141 height 25
click at [791, 220] on input "text" at bounding box center [847, 215] width 154 height 34
click at [660, 203] on input "Emir" at bounding box center [678, 215] width 154 height 34
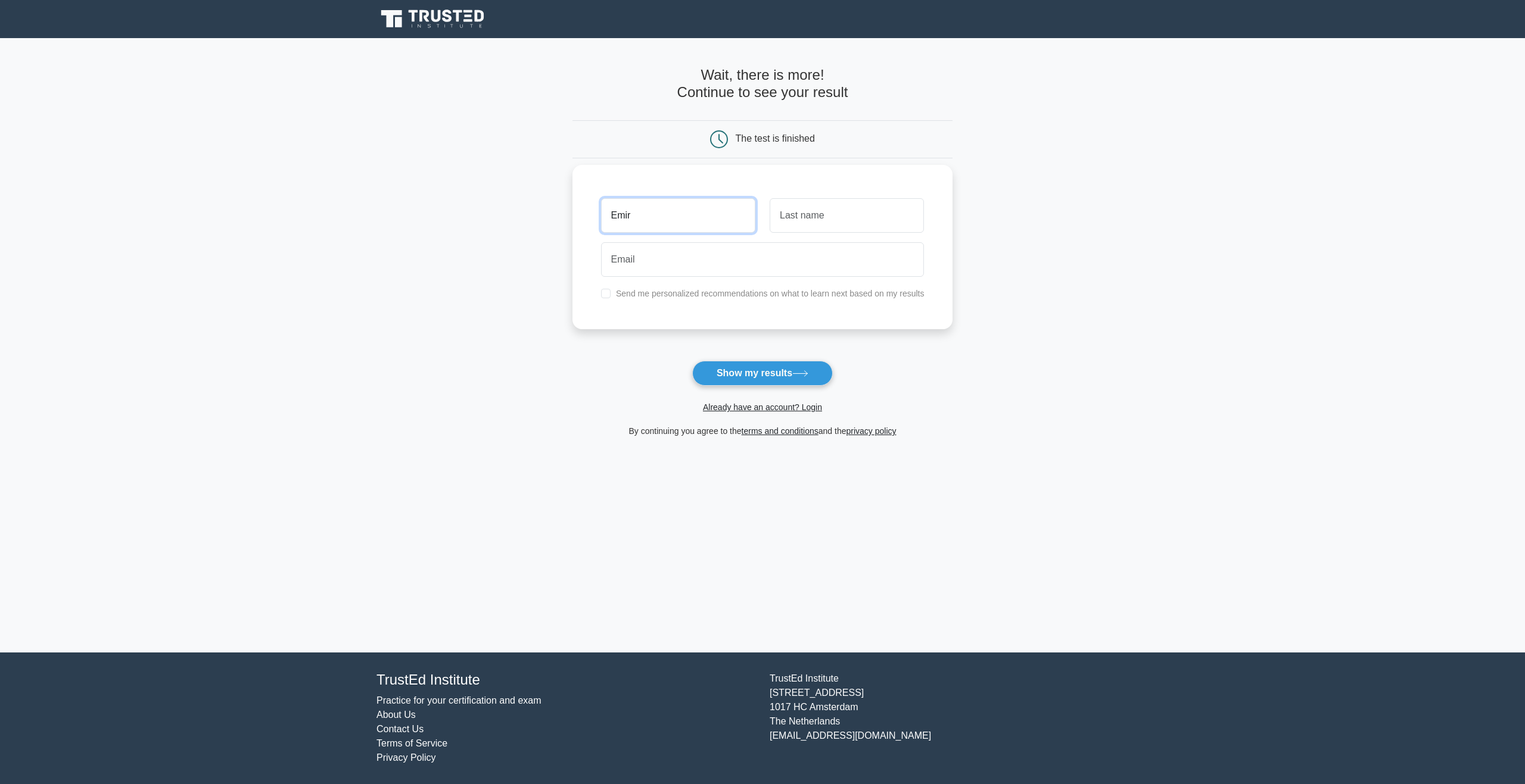
click at [660, 203] on input "Emir" at bounding box center [678, 215] width 154 height 34
type input "[PERSON_NAME]"
click at [857, 235] on div at bounding box center [847, 215] width 169 height 44
click at [848, 223] on input "text" at bounding box center [847, 215] width 154 height 34
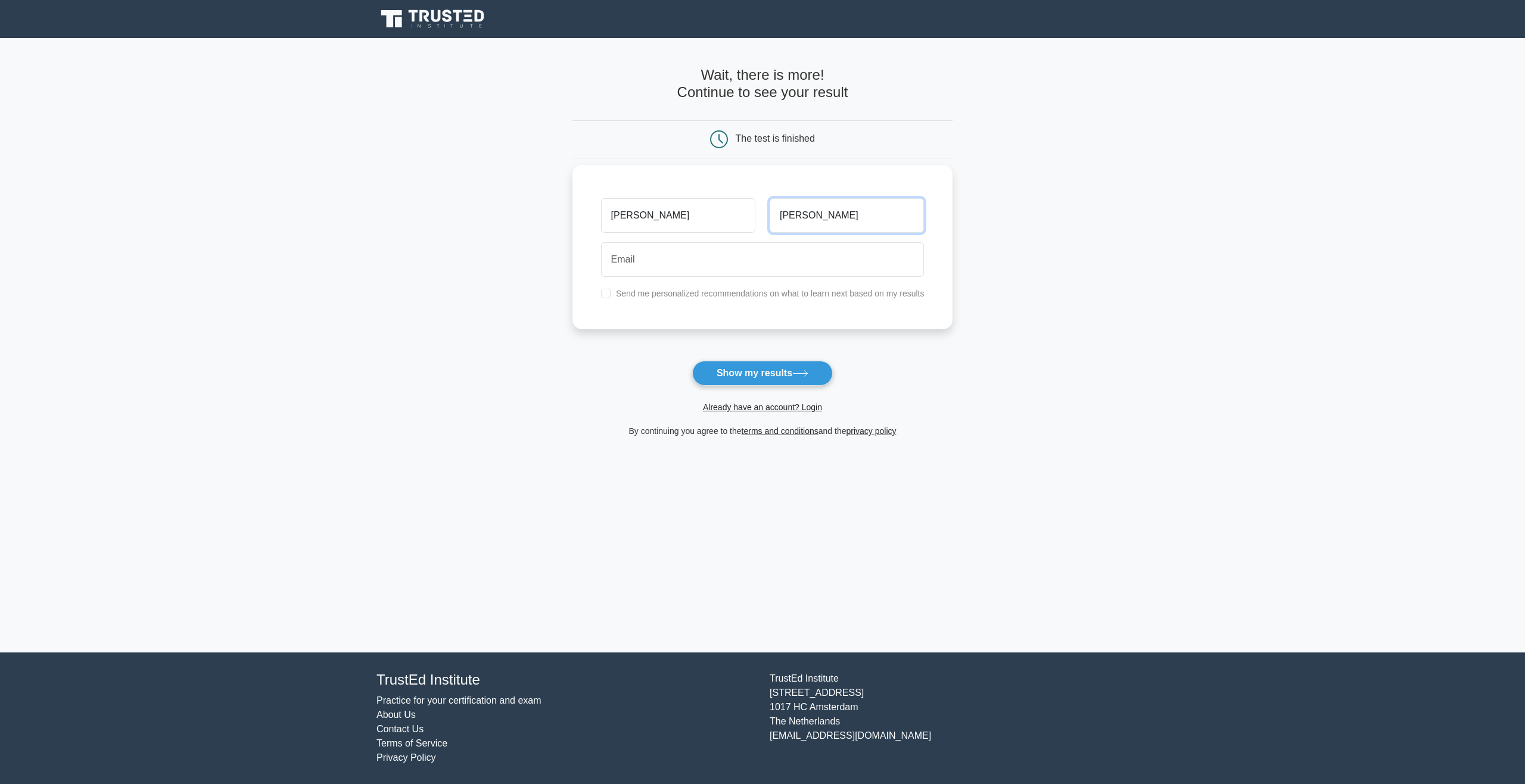
type input "[PERSON_NAME]"
click at [812, 273] on input "email" at bounding box center [762, 259] width 324 height 34
type input "[EMAIL_ADDRESS][DOMAIN_NAME]"
click at [782, 361] on form "Wait, there is more! Continue to see your result The test is finished [PERSON_N…" at bounding box center [762, 252] width 381 height 372
click at [795, 356] on form "Wait, there is more! Continue to see your result The test is finished [PERSON_N…" at bounding box center [762, 252] width 381 height 372
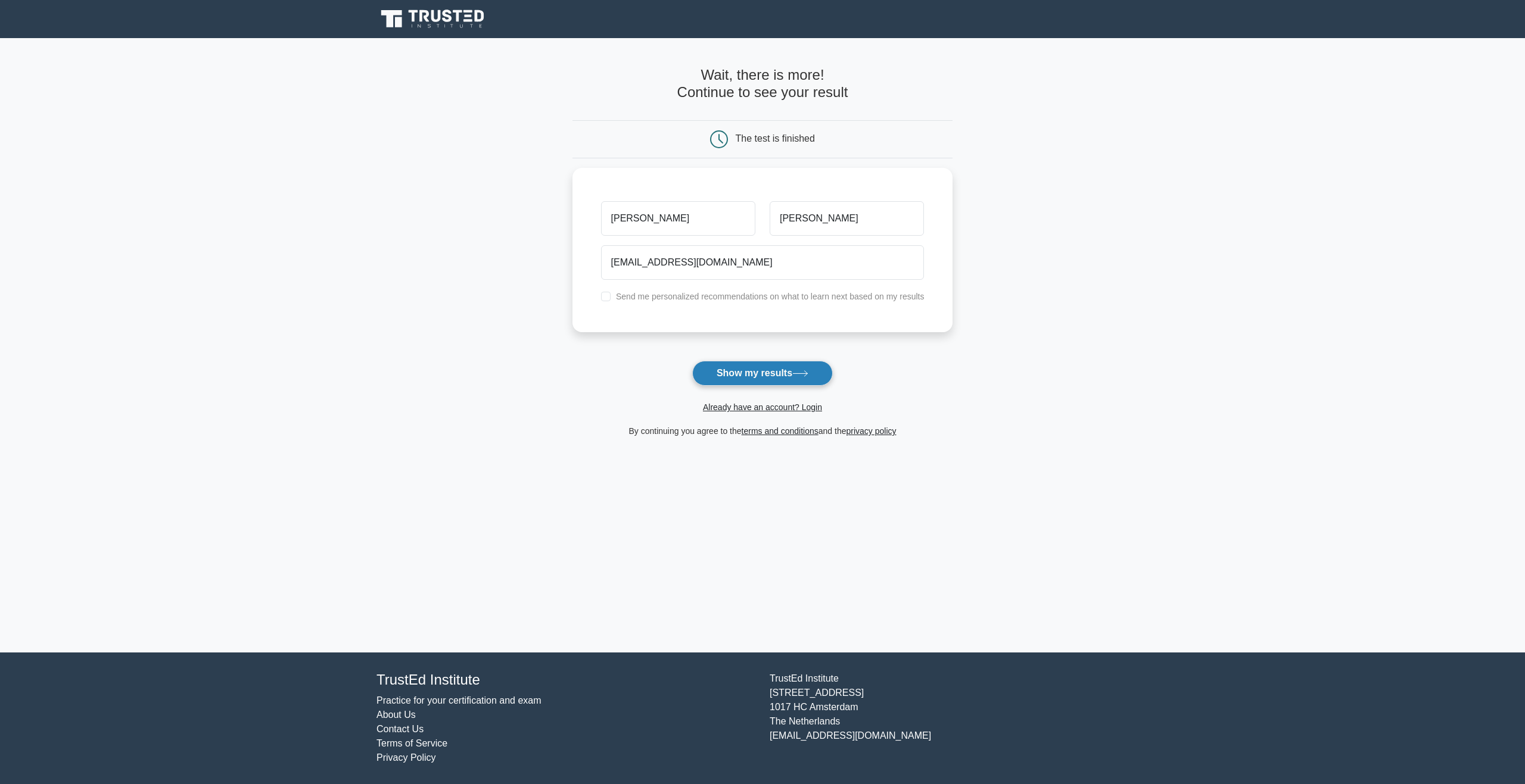
click at [798, 375] on icon at bounding box center [800, 374] width 16 height 6
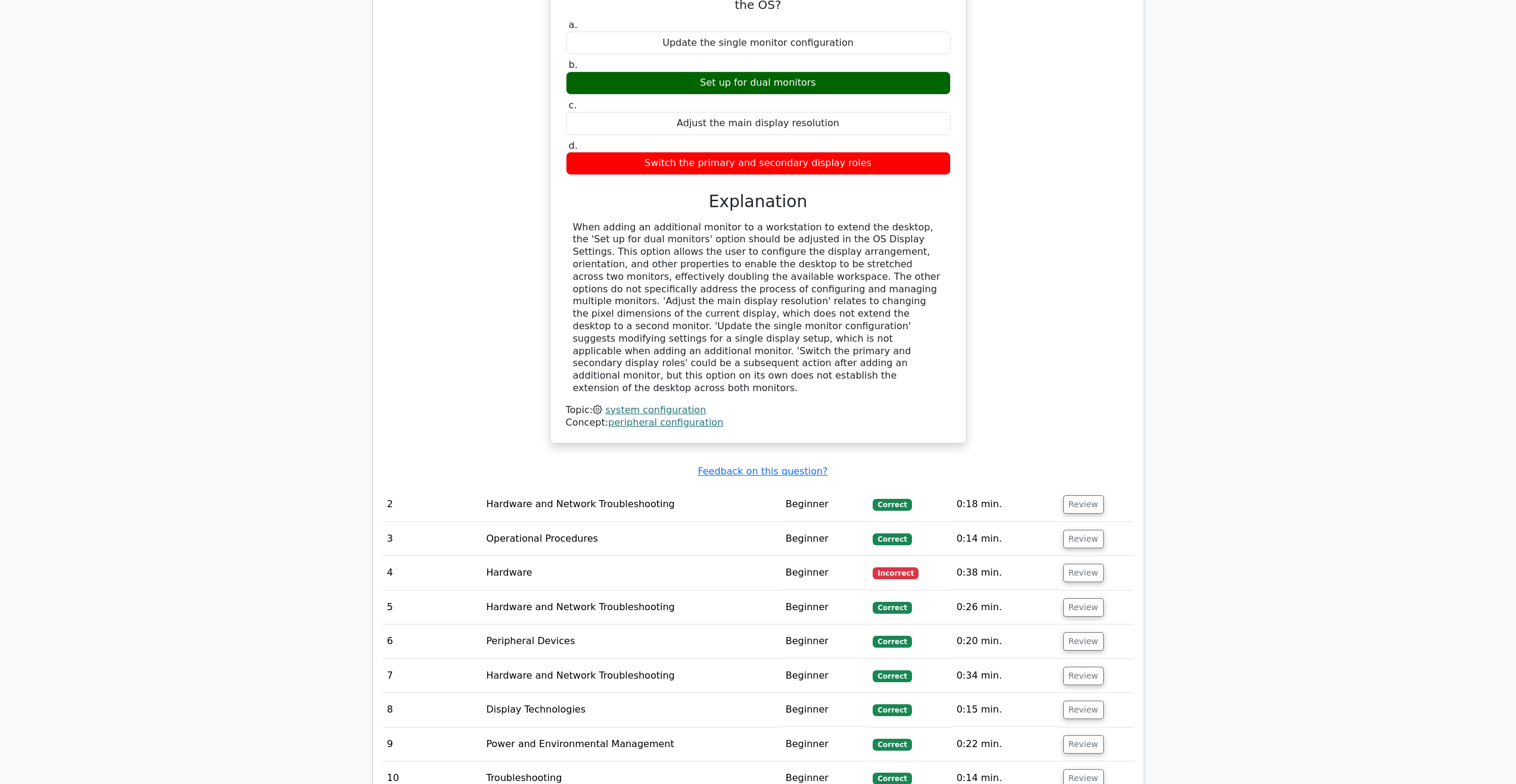
scroll to position [1191, 0]
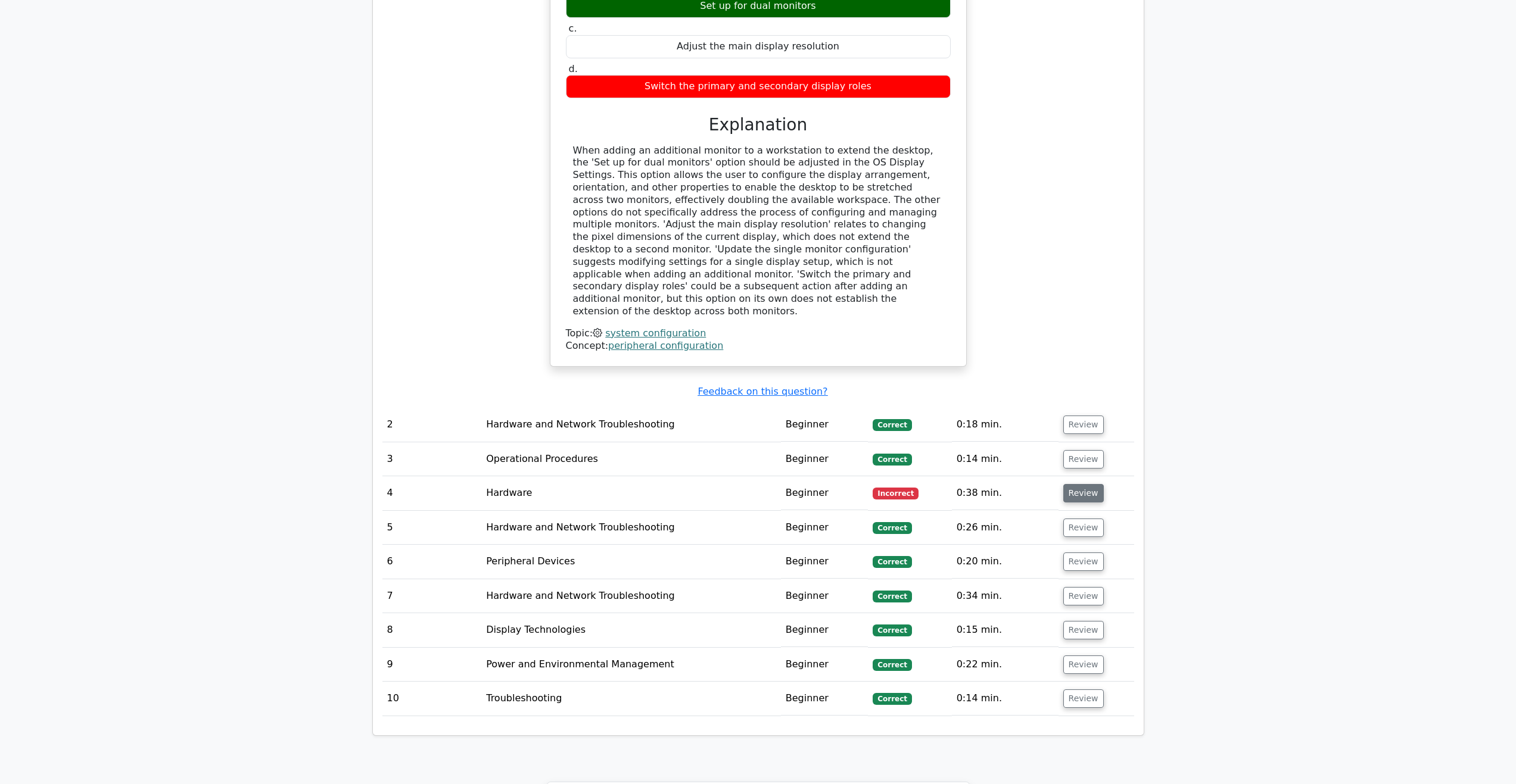
click at [1068, 484] on button "Review" at bounding box center [1083, 493] width 40 height 18
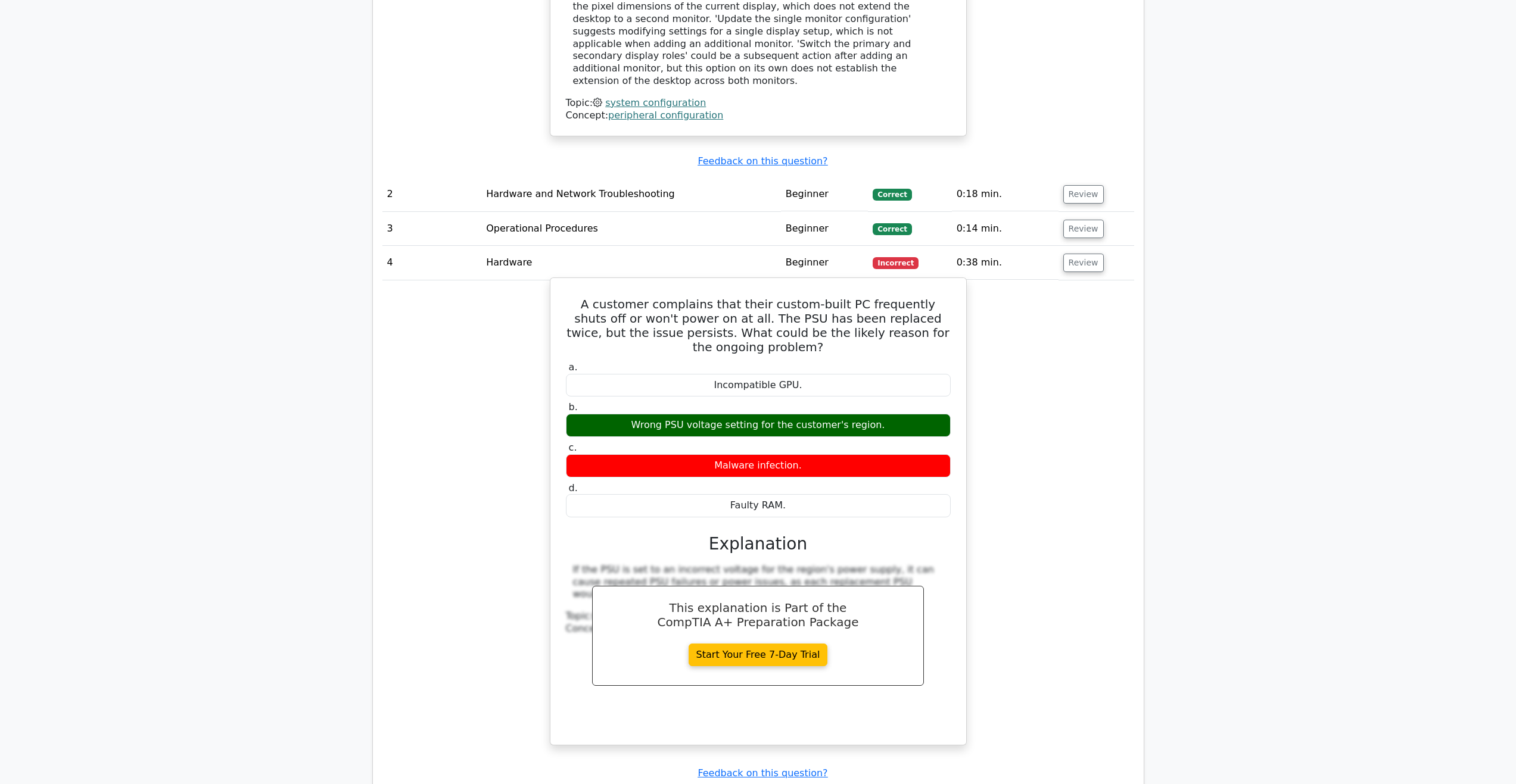
scroll to position [1429, 0]
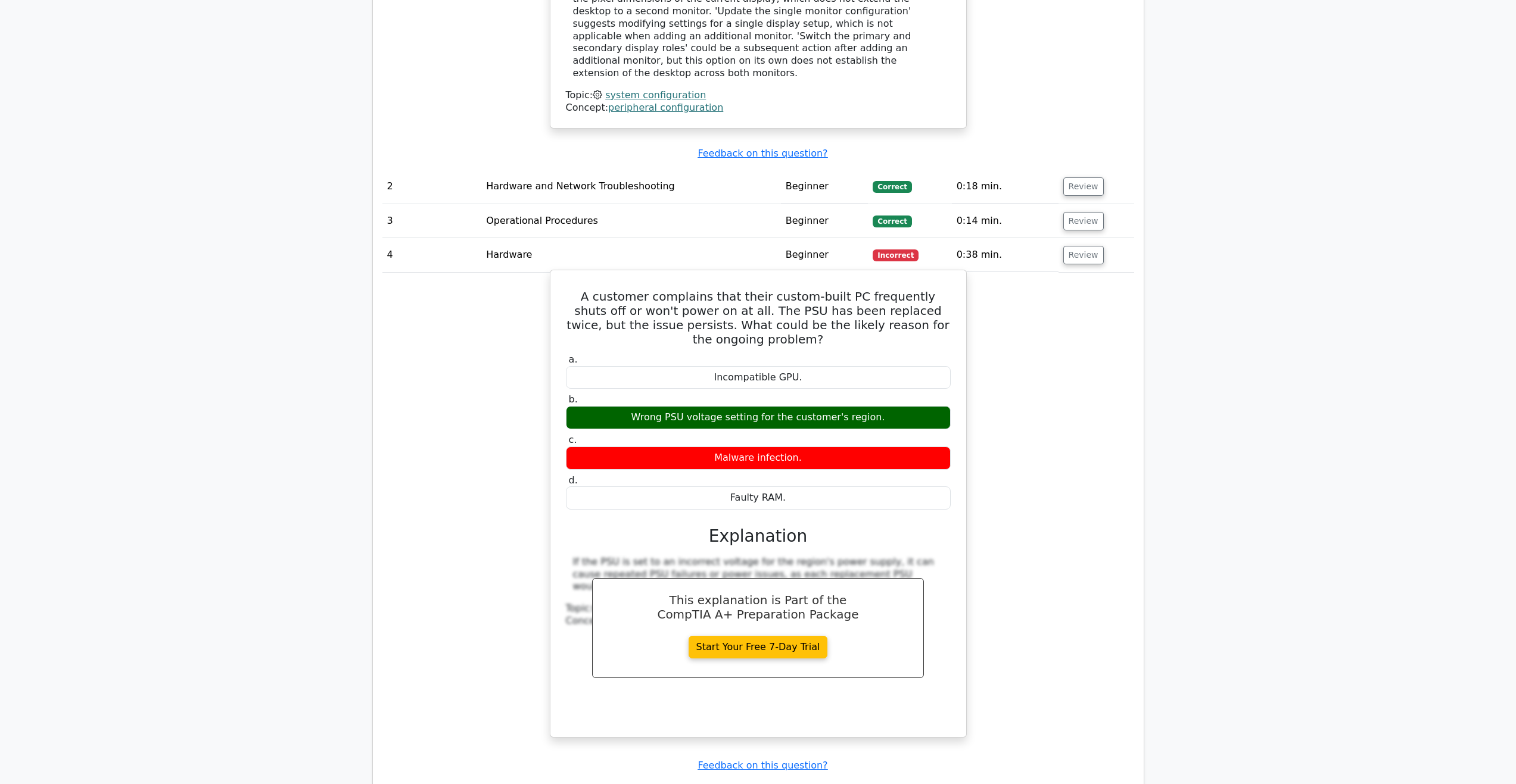
drag, startPoint x: 628, startPoint y: 368, endPoint x: 836, endPoint y: 361, distance: 208.1
click at [834, 406] on div "Wrong PSU voltage setting for the customer's region." at bounding box center [758, 418] width 385 height 23
click at [882, 406] on div "Wrong PSU voltage setting for the customer's region." at bounding box center [758, 418] width 385 height 23
click at [655, 406] on div "Wrong PSU voltage setting for the customer's region." at bounding box center [758, 418] width 385 height 23
drag, startPoint x: 643, startPoint y: 357, endPoint x: 959, endPoint y: 390, distance: 317.7
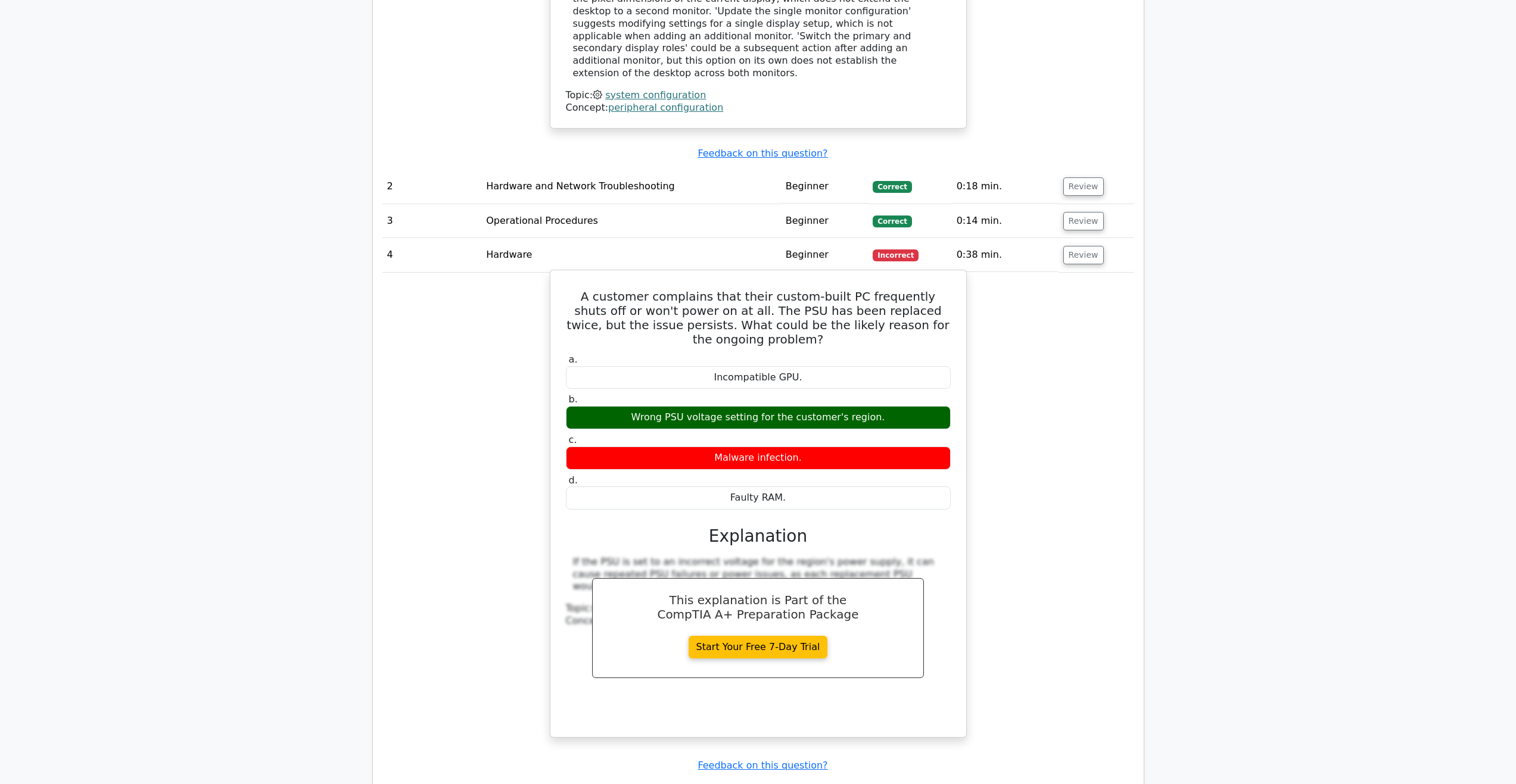
click at [889, 406] on div "Wrong PSU voltage setting for the customer's region." at bounding box center [758, 418] width 385 height 23
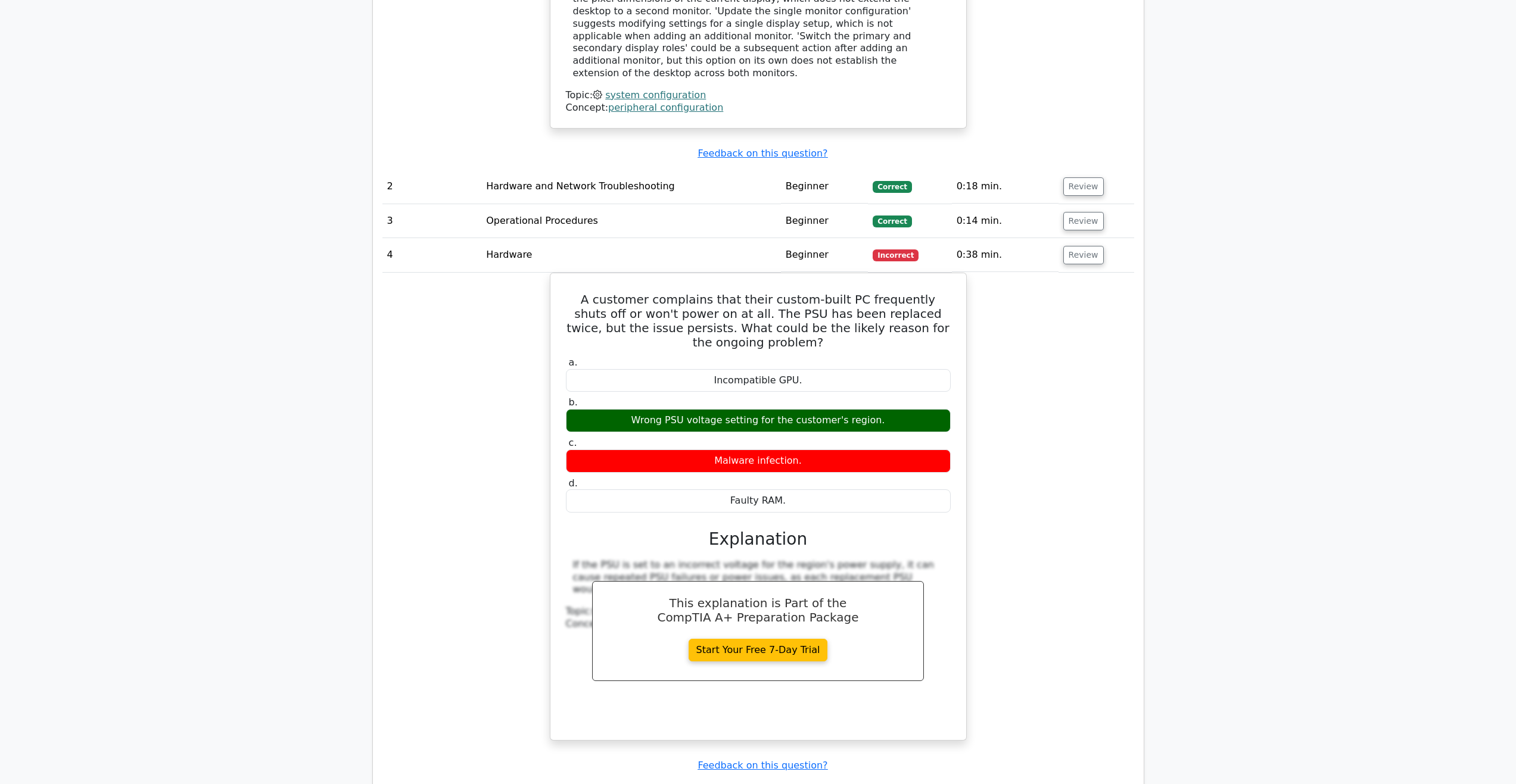
click at [1035, 392] on div "A customer complains that their custom-built PC frequently shuts off or won't p…" at bounding box center [758, 514] width 752 height 482
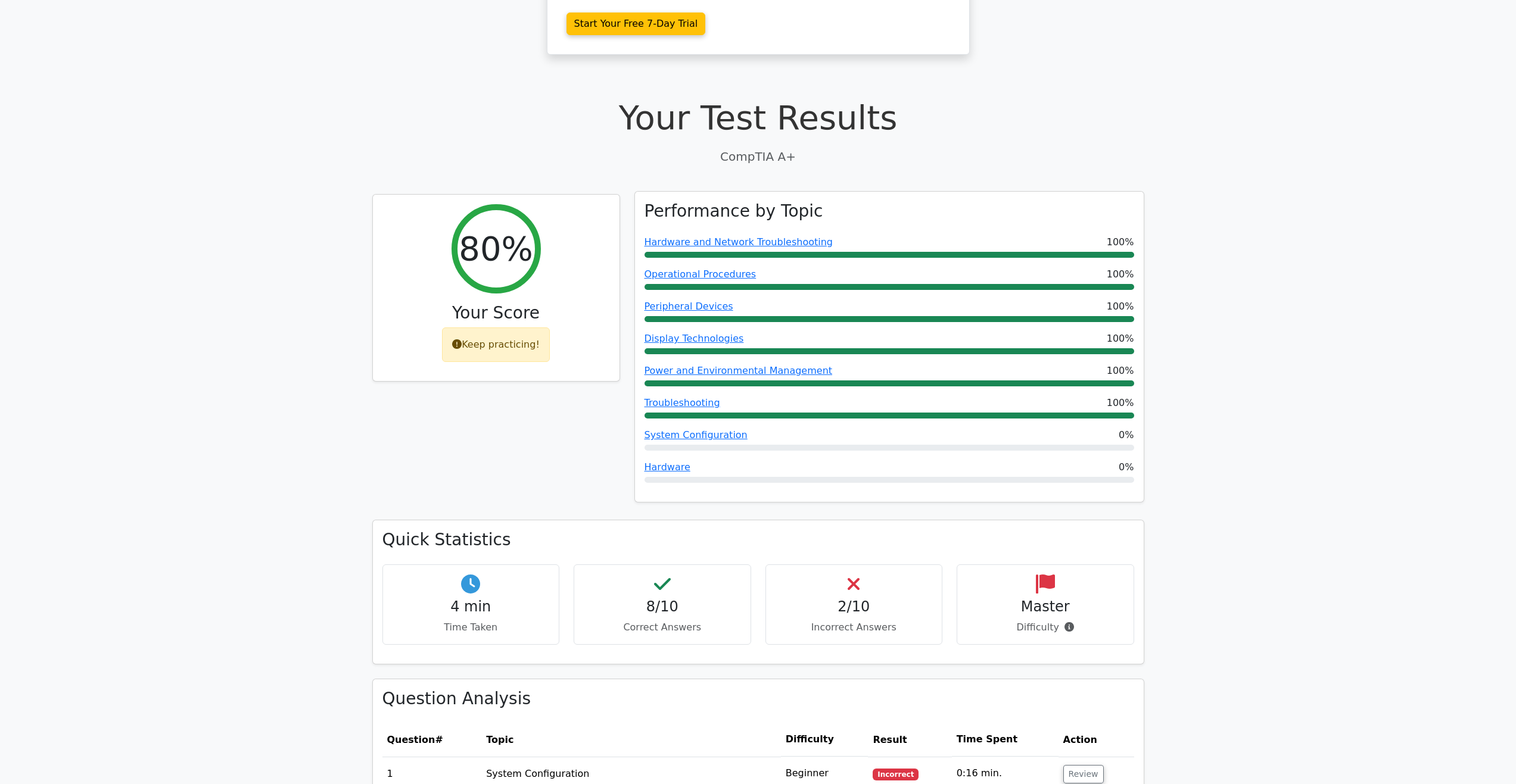
scroll to position [0, 0]
